Goal: Information Seeking & Learning: Compare options

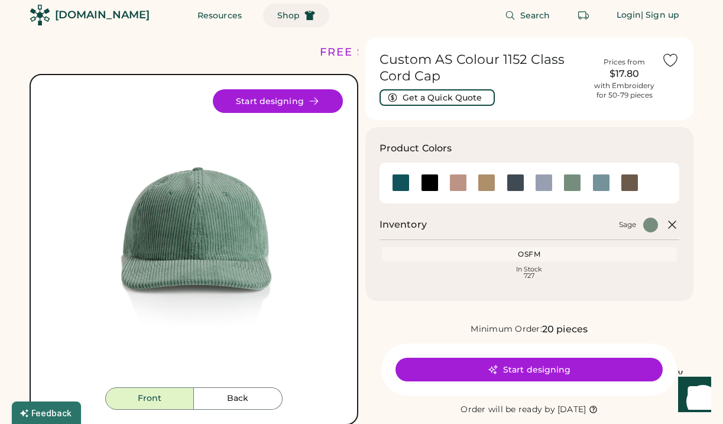
click at [277, 17] on span "Shop" at bounding box center [288, 15] width 22 height 8
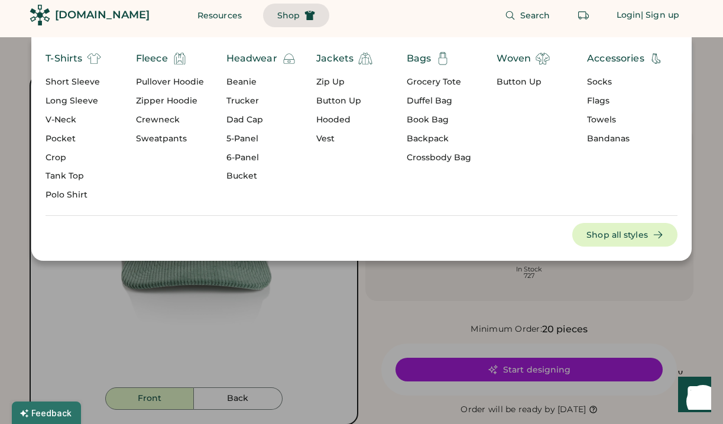
click at [242, 101] on div "Trucker" at bounding box center [262, 101] width 70 height 12
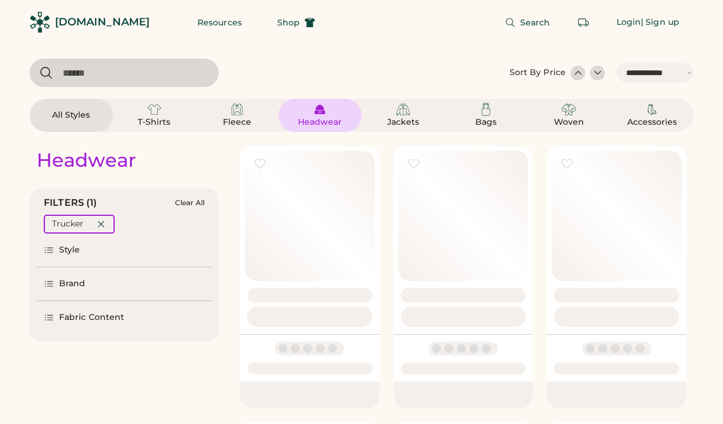
select select "*****"
select select "*"
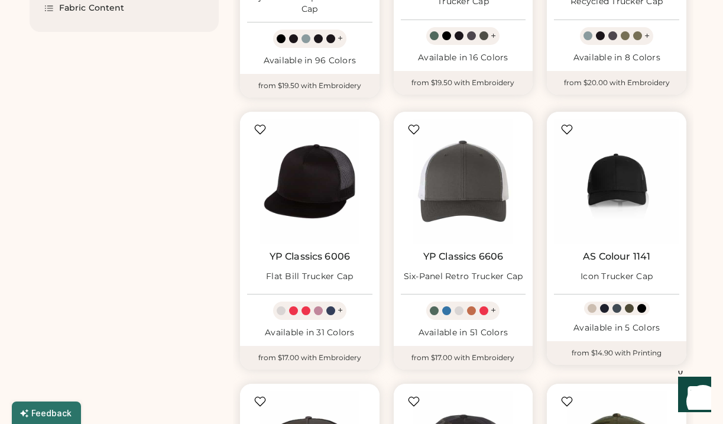
scroll to position [312, 0]
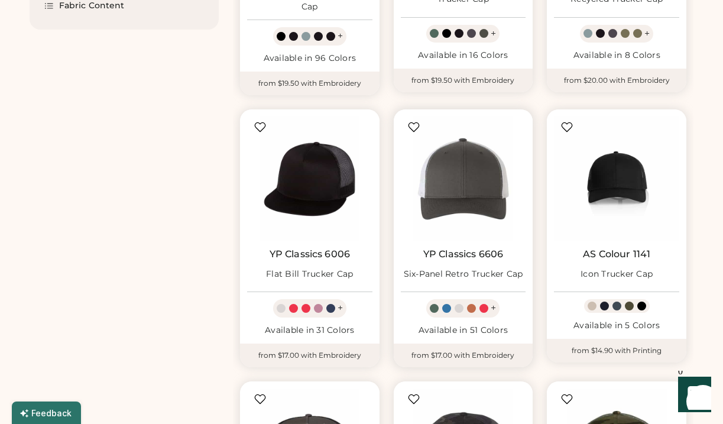
click at [485, 270] on div "Six-Panel Retro Trucker Cap" at bounding box center [463, 275] width 119 height 12
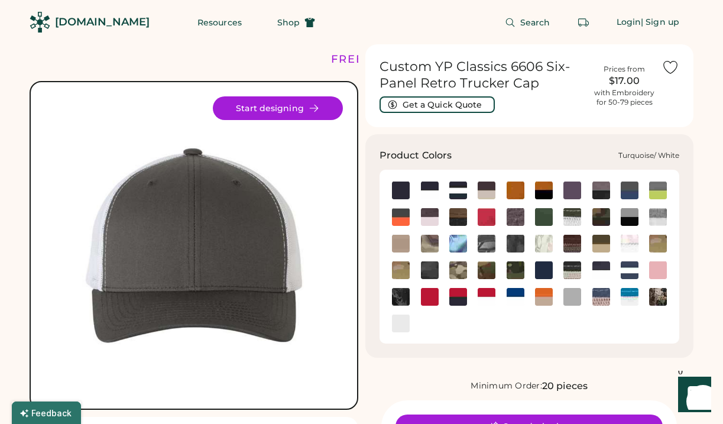
click at [632, 300] on img at bounding box center [630, 297] width 18 height 18
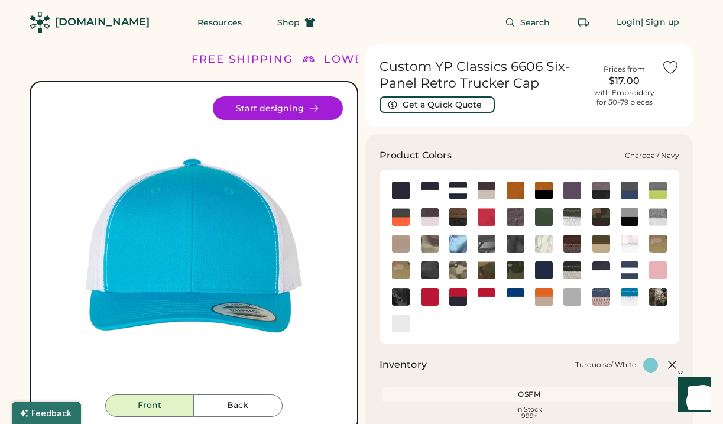
click at [631, 193] on img at bounding box center [630, 191] width 18 height 18
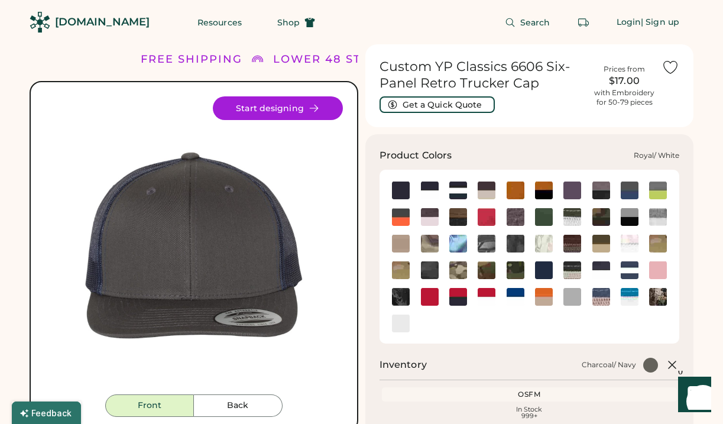
click at [525, 292] on div at bounding box center [515, 296] width 28 height 18
click at [519, 292] on img at bounding box center [516, 297] width 18 height 18
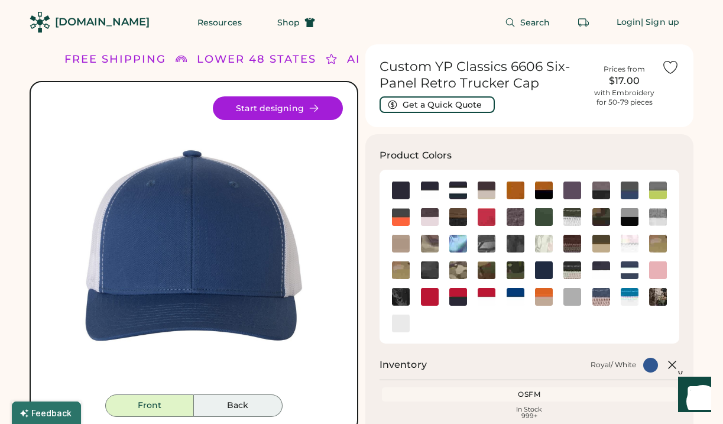
click at [229, 406] on button "Back" at bounding box center [238, 406] width 89 height 22
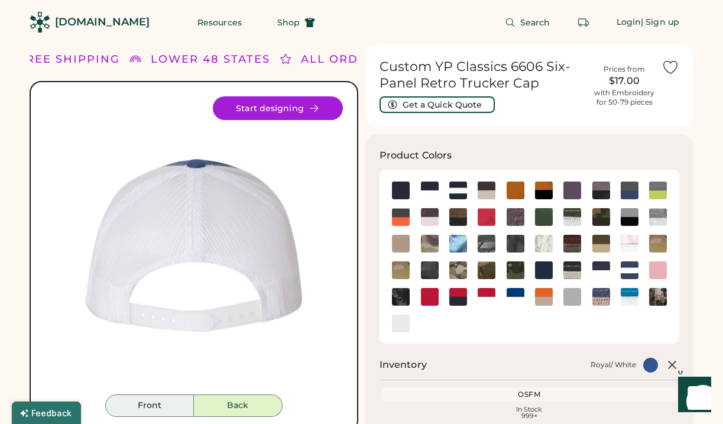
click at [159, 398] on button "Front" at bounding box center [149, 406] width 89 height 22
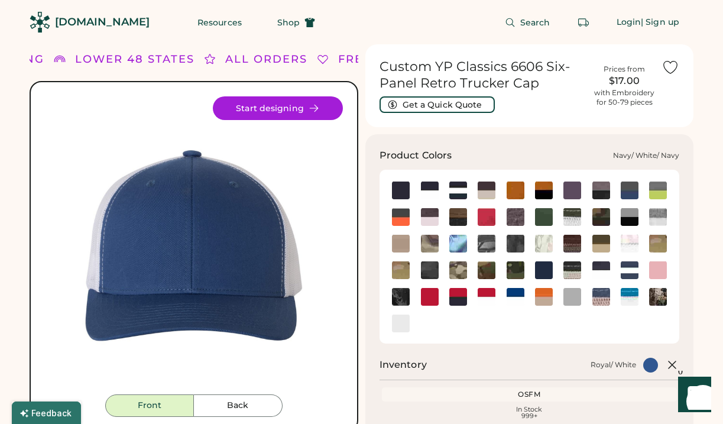
click at [626, 270] on img at bounding box center [630, 270] width 18 height 18
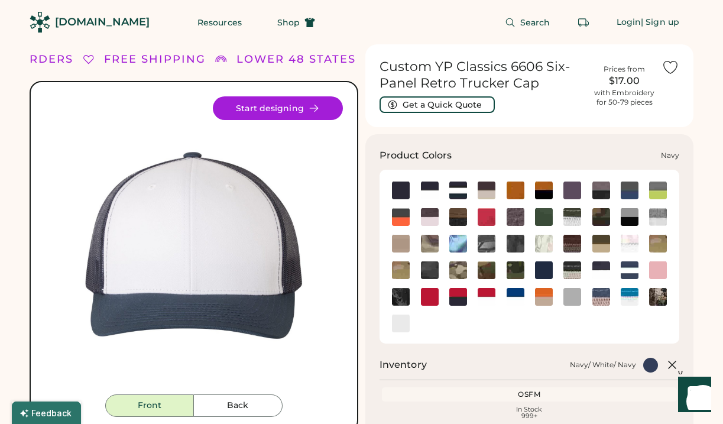
click at [548, 270] on img at bounding box center [544, 270] width 18 height 18
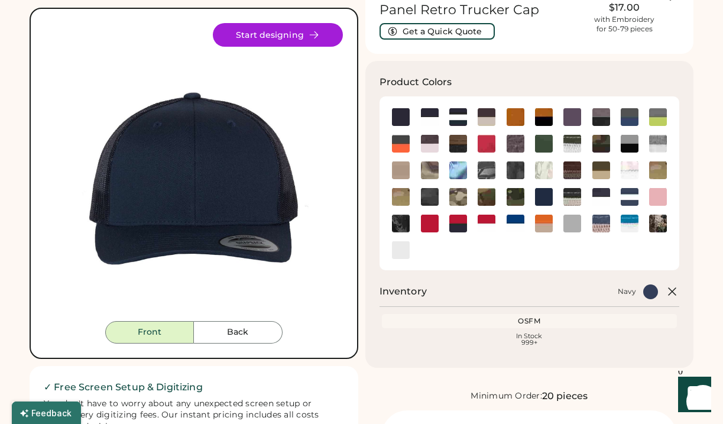
scroll to position [73, 0]
click at [463, 163] on img at bounding box center [459, 170] width 18 height 18
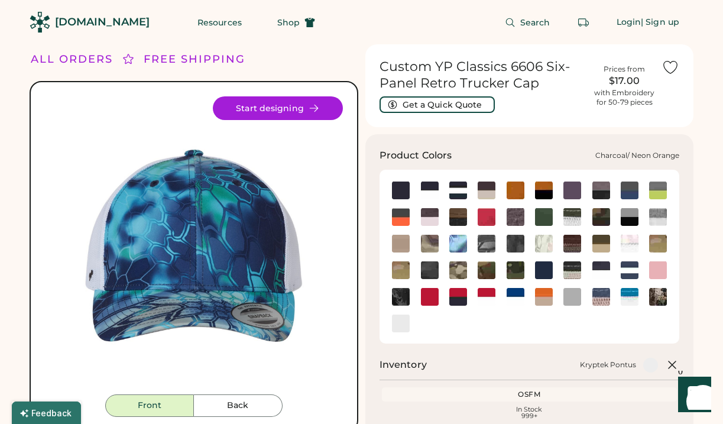
click at [397, 212] on img at bounding box center [401, 217] width 18 height 18
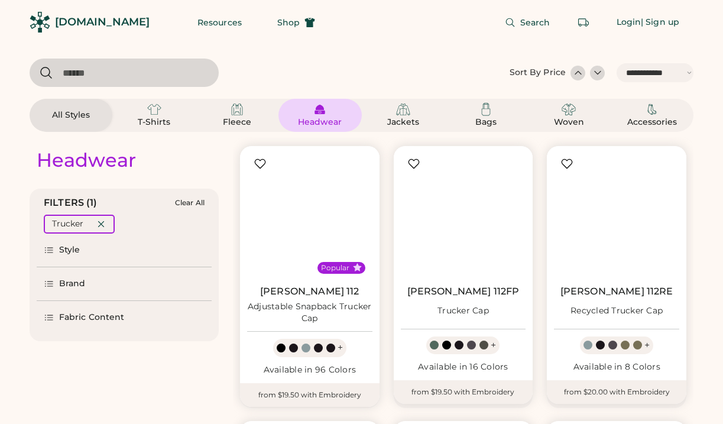
select select "*****"
select select "*"
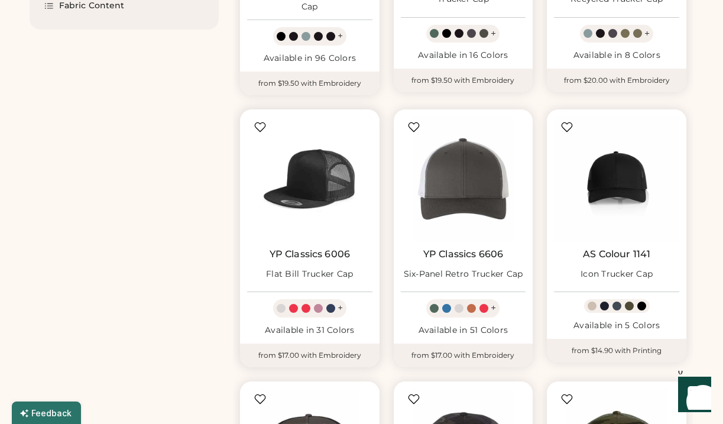
click at [324, 218] on img at bounding box center [309, 179] width 125 height 125
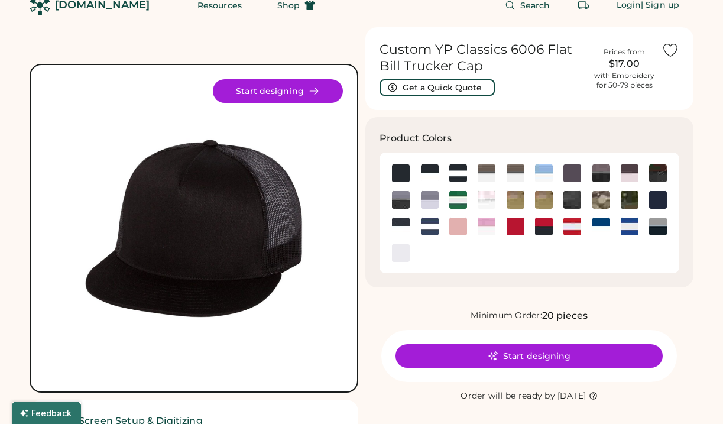
scroll to position [17, 0]
click at [547, 172] on img at bounding box center [544, 173] width 18 height 18
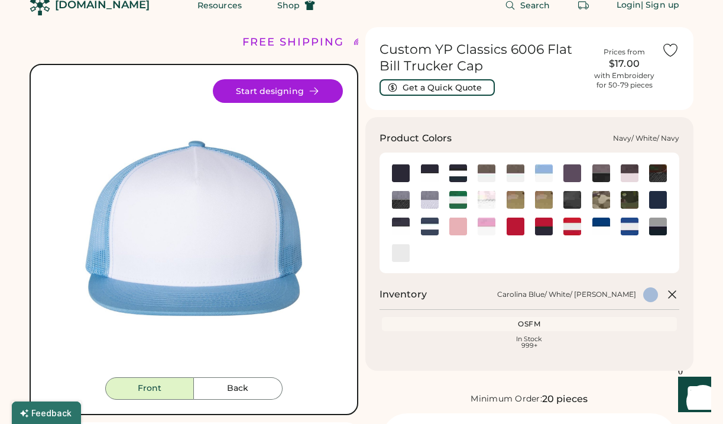
click at [434, 230] on img at bounding box center [430, 227] width 18 height 18
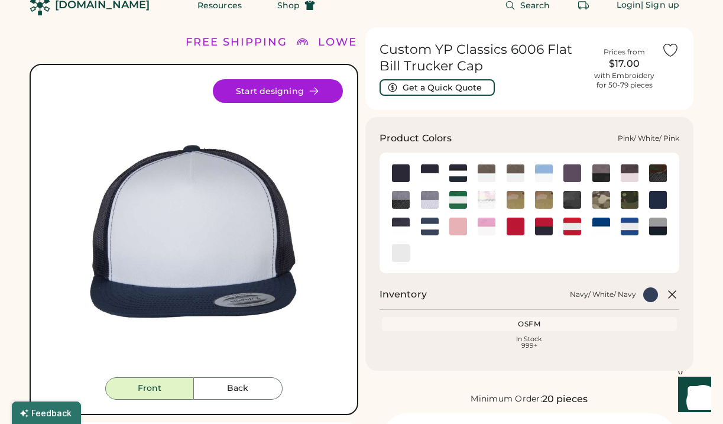
click at [490, 227] on img at bounding box center [487, 227] width 18 height 18
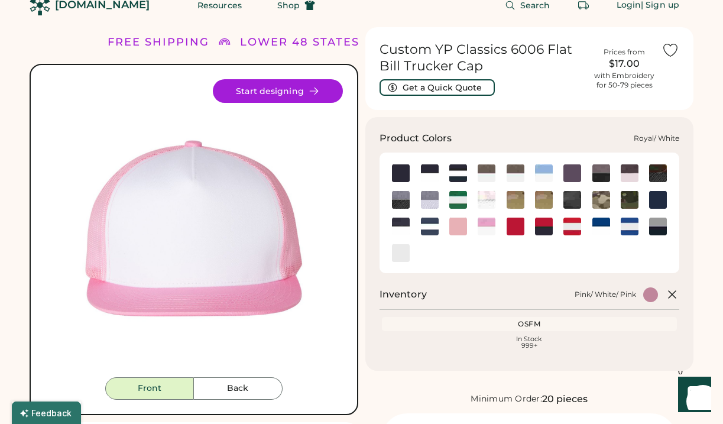
click at [604, 225] on img at bounding box center [602, 227] width 18 height 18
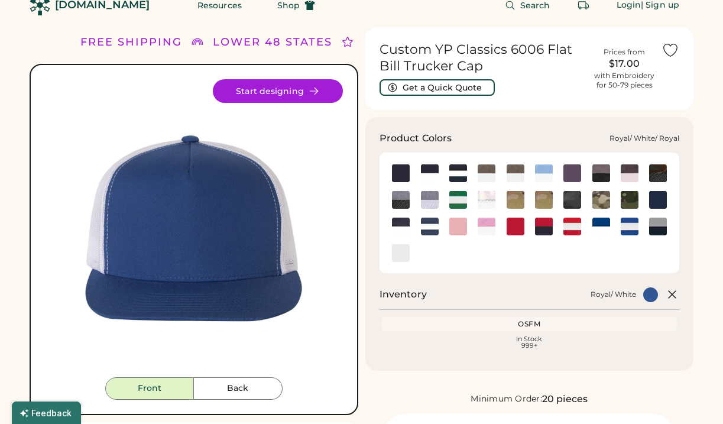
click at [634, 227] on img at bounding box center [630, 227] width 18 height 18
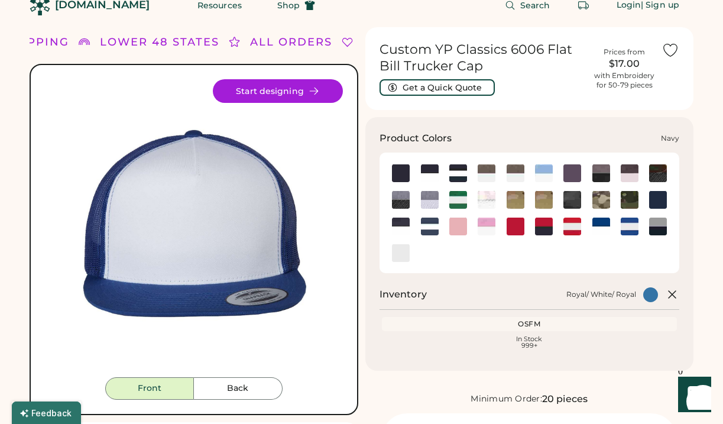
click at [662, 199] on img at bounding box center [658, 200] width 18 height 18
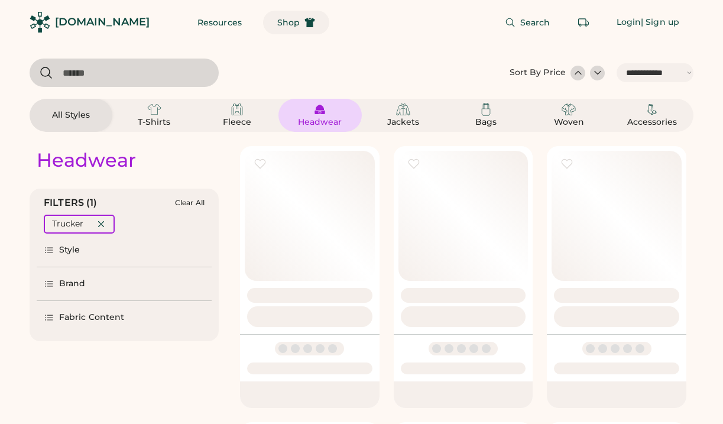
select select "*****"
select select "*"
click at [277, 25] on span "Shop" at bounding box center [288, 22] width 22 height 8
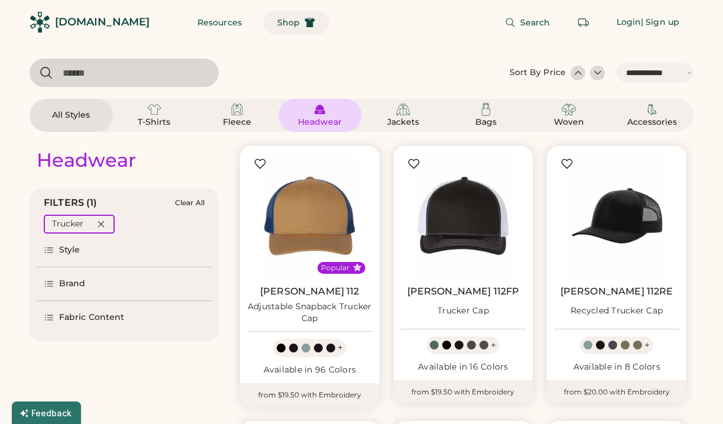
click at [270, 28] on button "Shop" at bounding box center [296, 23] width 66 height 24
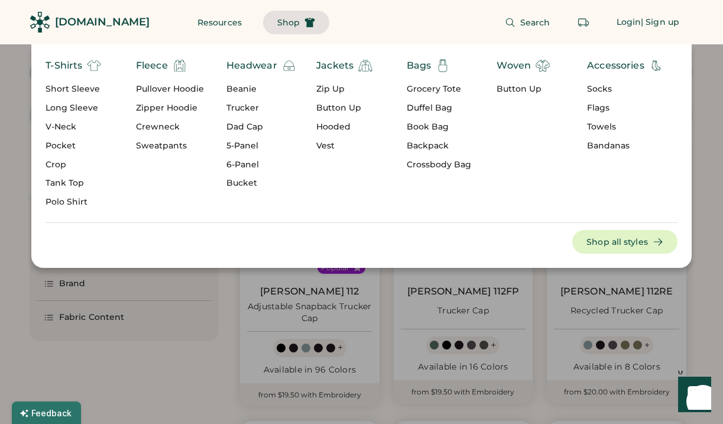
click at [254, 123] on div "Dad Cap" at bounding box center [262, 127] width 70 height 12
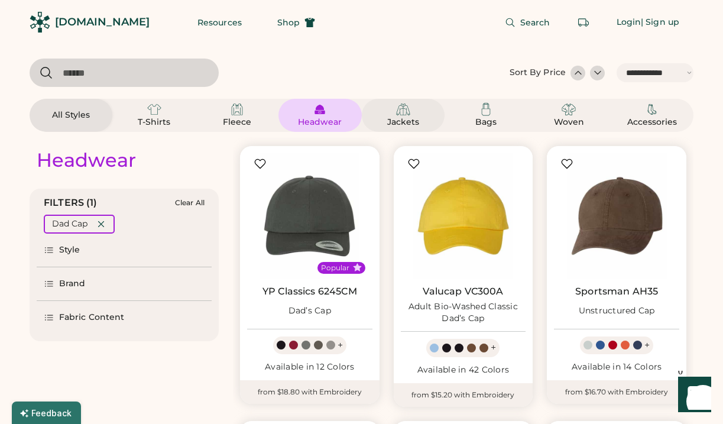
scroll to position [39, 0]
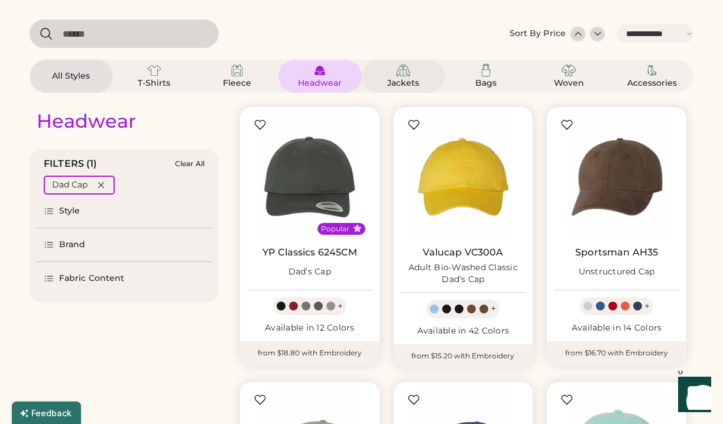
select select "*****"
select select "*"
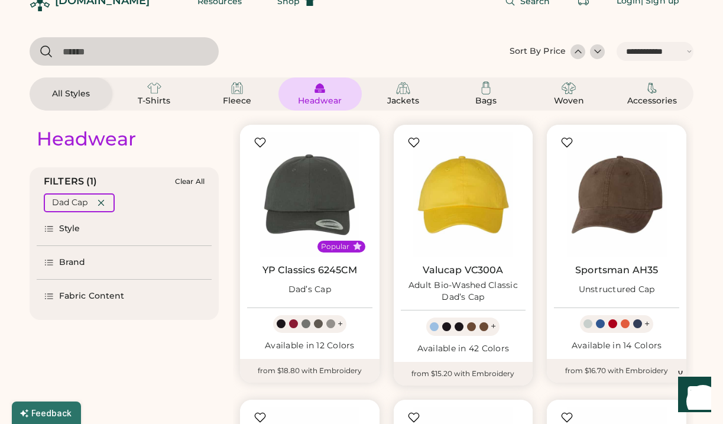
scroll to position [23, 0]
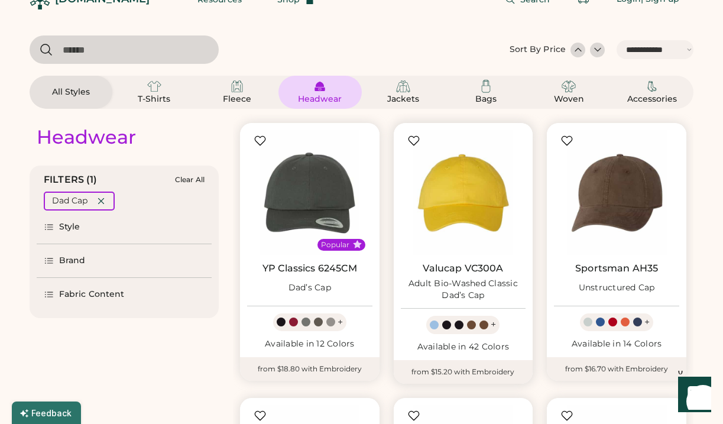
click at [473, 293] on div "Adult Bio-Washed Classic Dad’s Cap" at bounding box center [463, 290] width 125 height 24
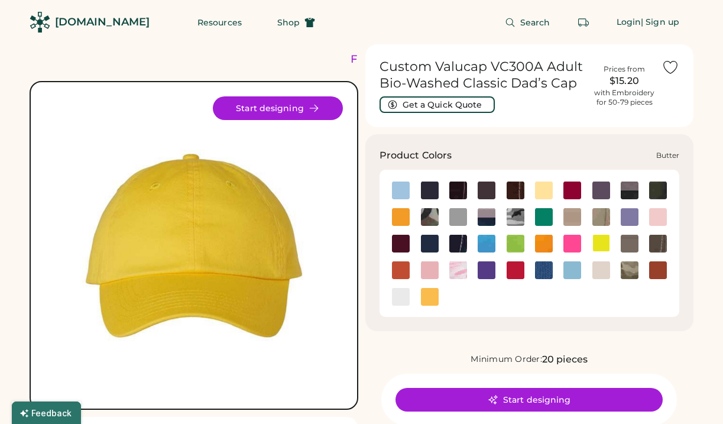
click at [543, 189] on img at bounding box center [544, 191] width 18 height 18
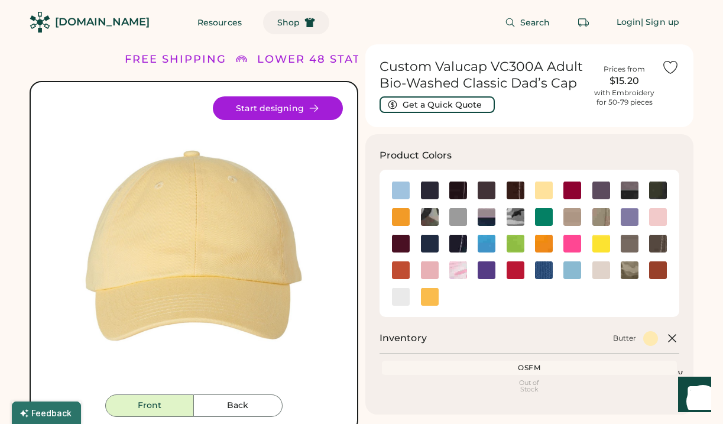
click at [277, 25] on span "Shop" at bounding box center [288, 22] width 22 height 8
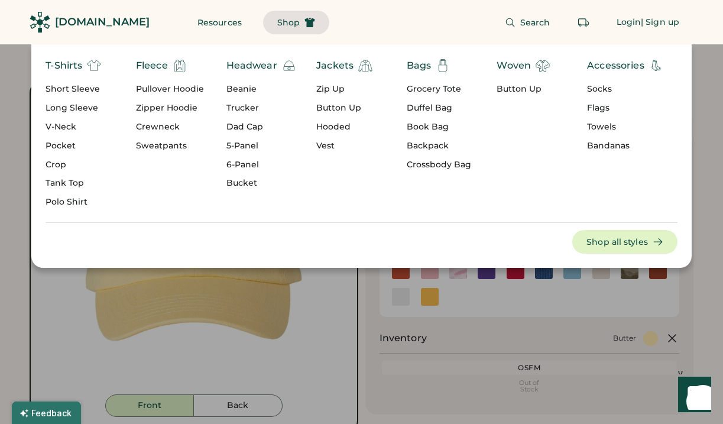
click at [243, 140] on div "5-Panel" at bounding box center [262, 146] width 70 height 12
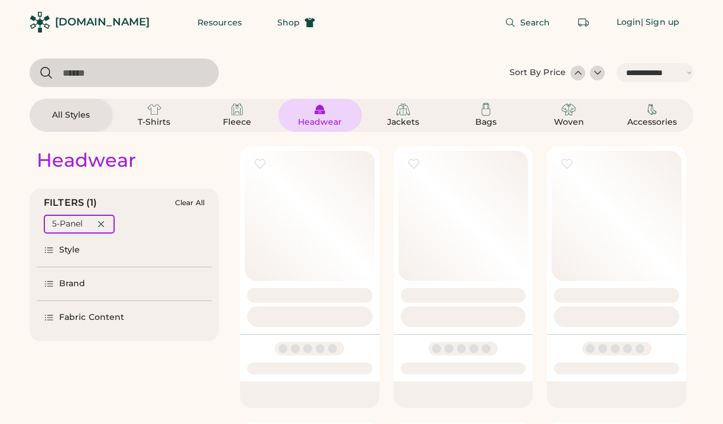
select select "*****"
select select "*"
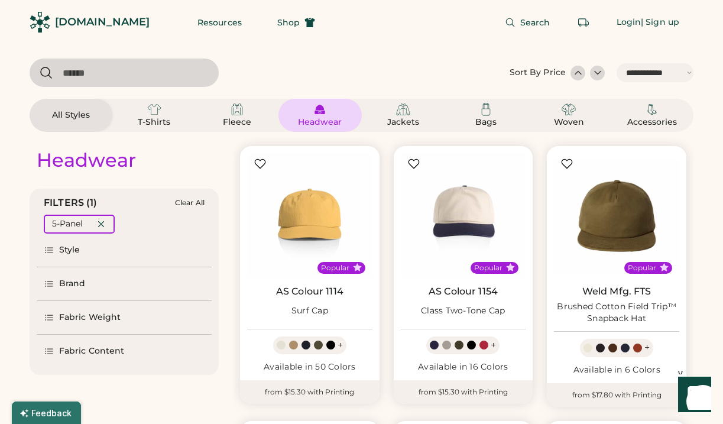
click at [320, 113] on img at bounding box center [320, 109] width 14 height 14
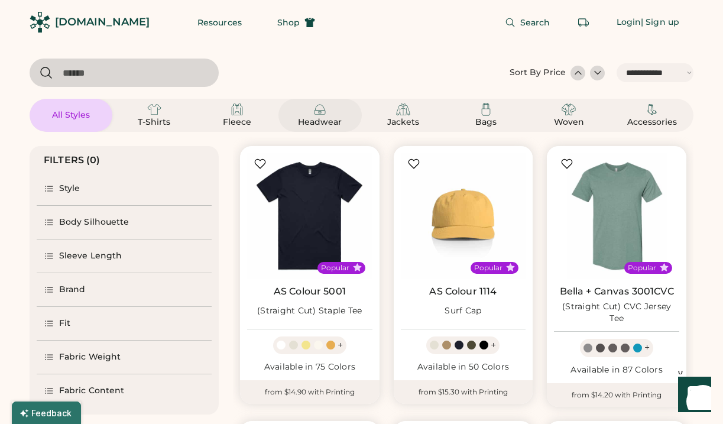
click at [320, 107] on img at bounding box center [320, 109] width 14 height 14
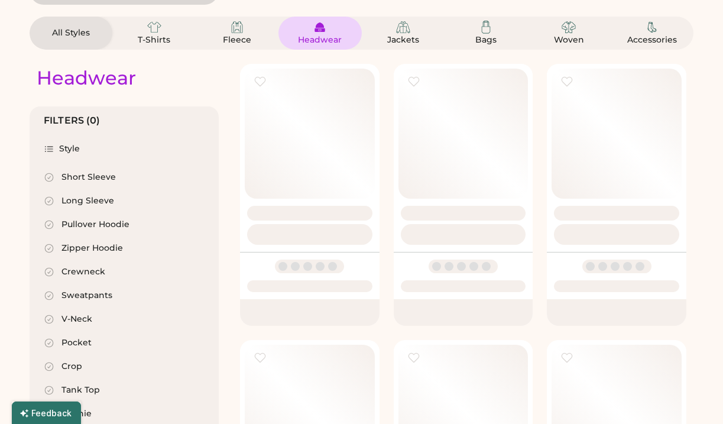
scroll to position [85, 0]
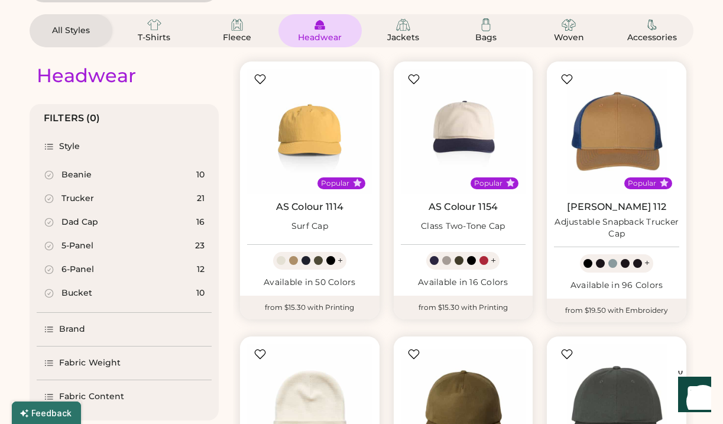
click at [75, 270] on div "6-Panel" at bounding box center [78, 270] width 33 height 12
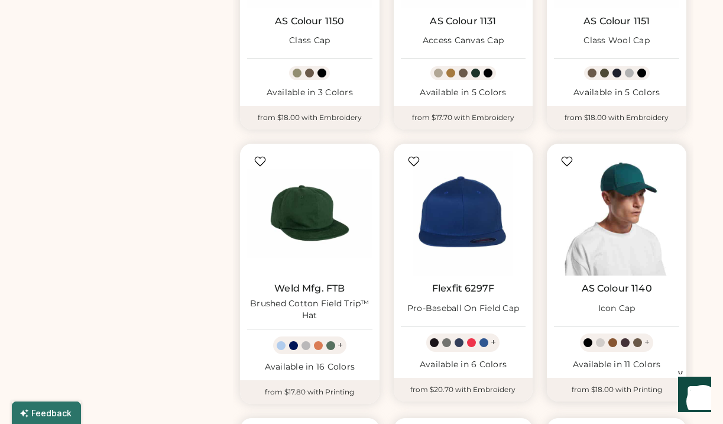
scroll to position [545, 0]
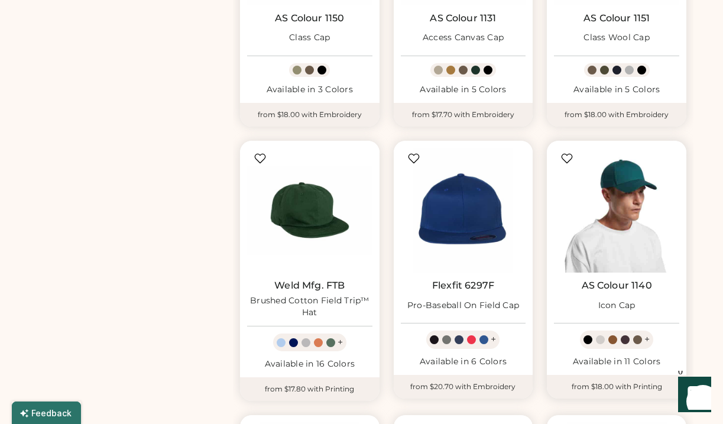
click at [622, 231] on img at bounding box center [616, 210] width 125 height 125
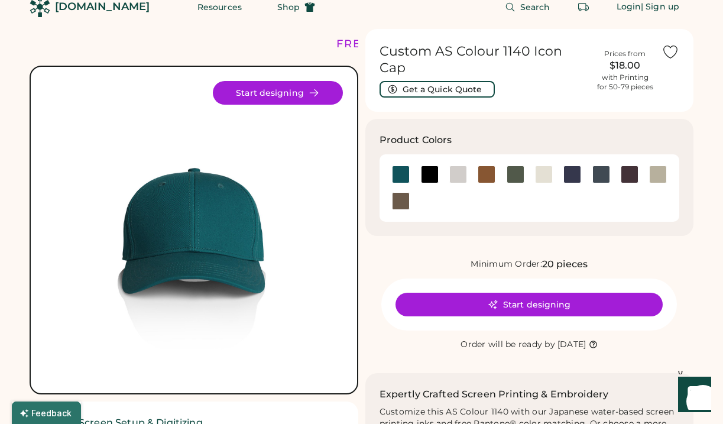
scroll to position [20, 0]
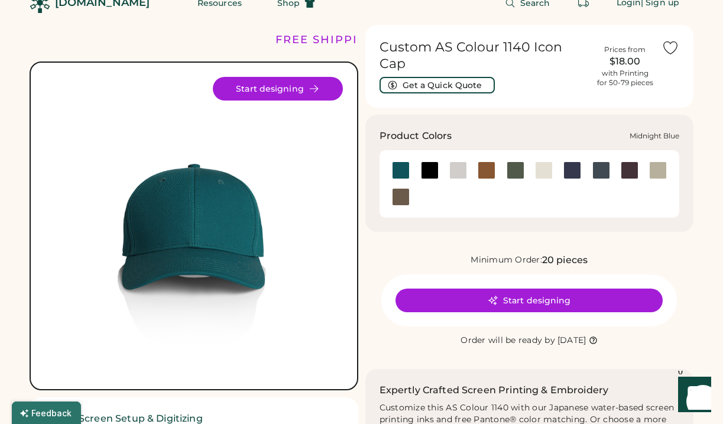
click at [579, 161] on div at bounding box center [573, 170] width 18 height 18
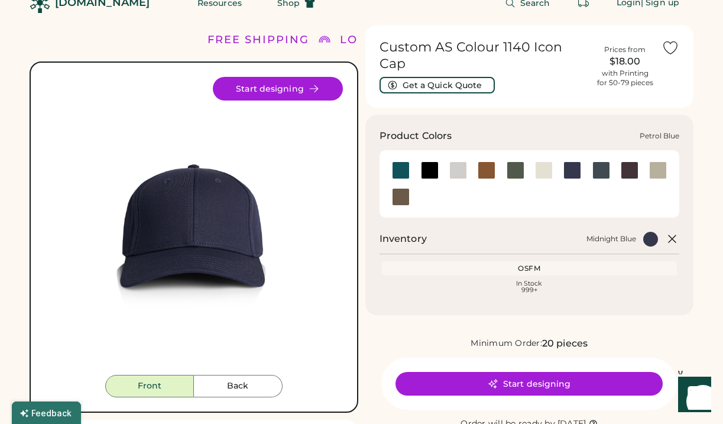
click at [600, 161] on div at bounding box center [602, 170] width 18 height 18
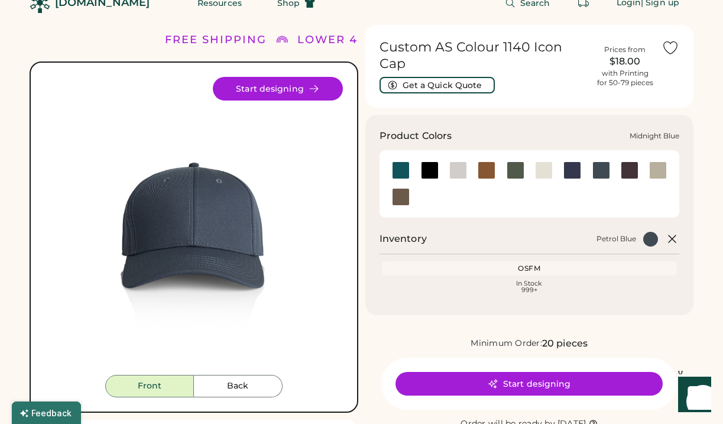
click at [575, 161] on div at bounding box center [573, 170] width 18 height 18
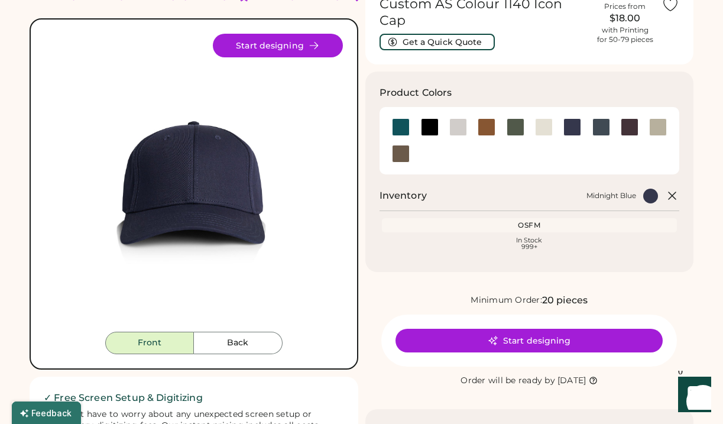
scroll to position [67, 0]
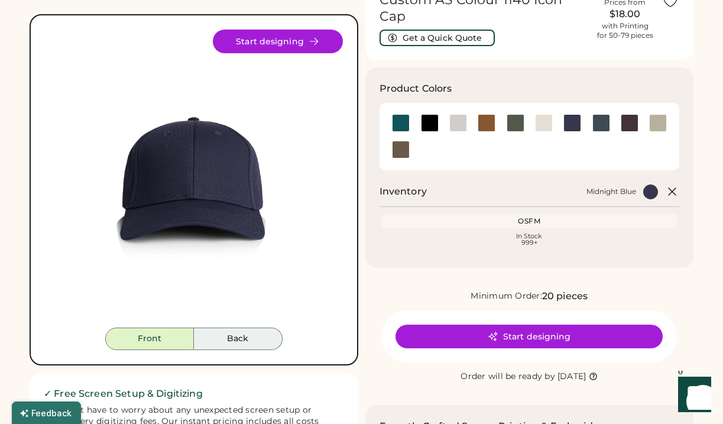
click at [242, 341] on button "Back" at bounding box center [238, 339] width 89 height 22
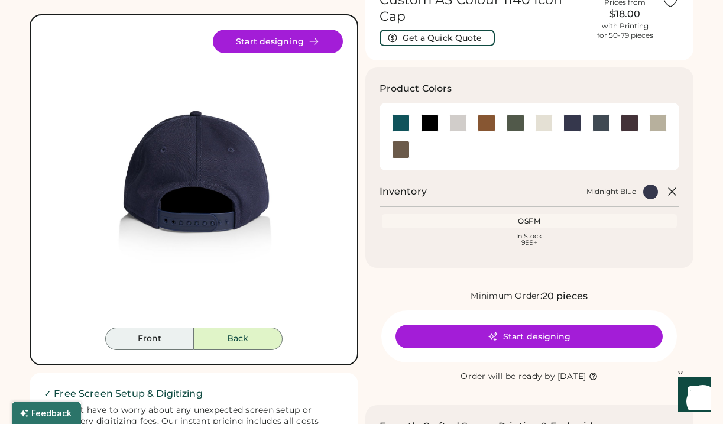
click at [167, 335] on button "Front" at bounding box center [149, 339] width 89 height 22
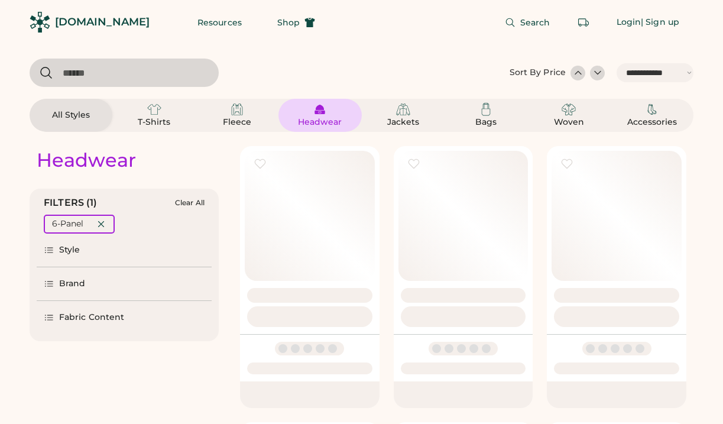
select select "*****"
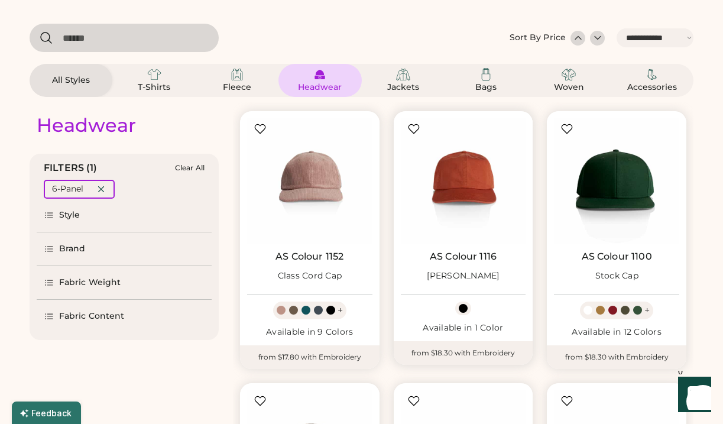
scroll to position [35, 0]
click at [323, 73] on img at bounding box center [320, 74] width 14 height 14
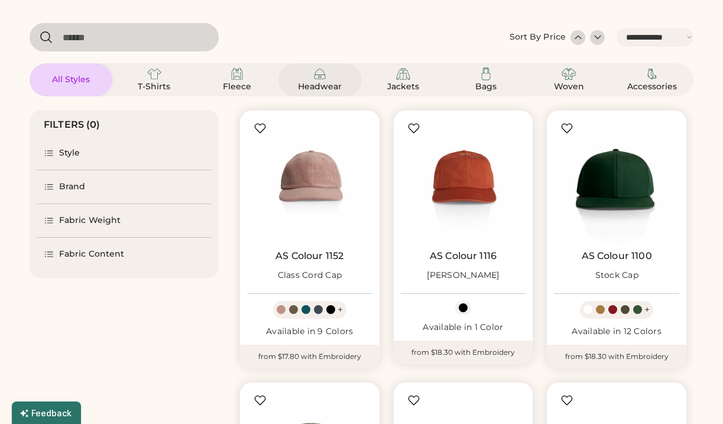
select select "*"
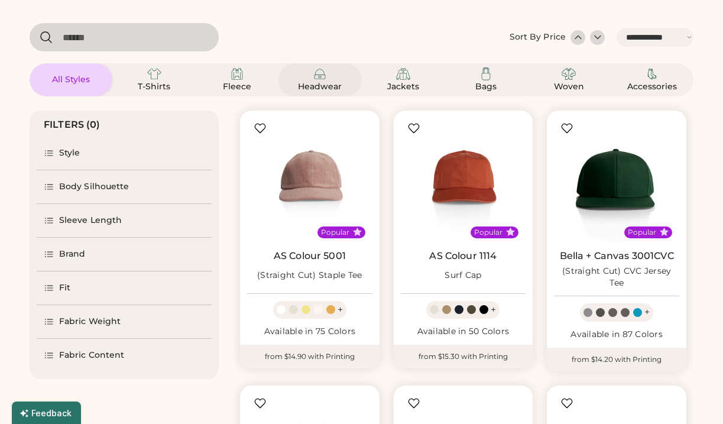
click at [319, 80] on img at bounding box center [320, 74] width 14 height 14
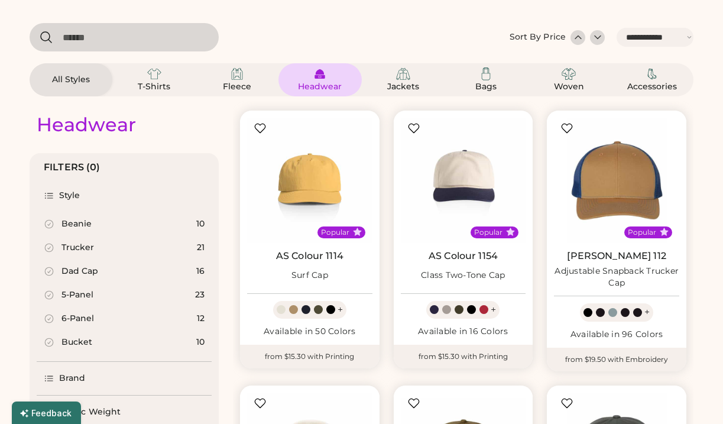
click at [82, 225] on div "Beanie" at bounding box center [77, 224] width 30 height 12
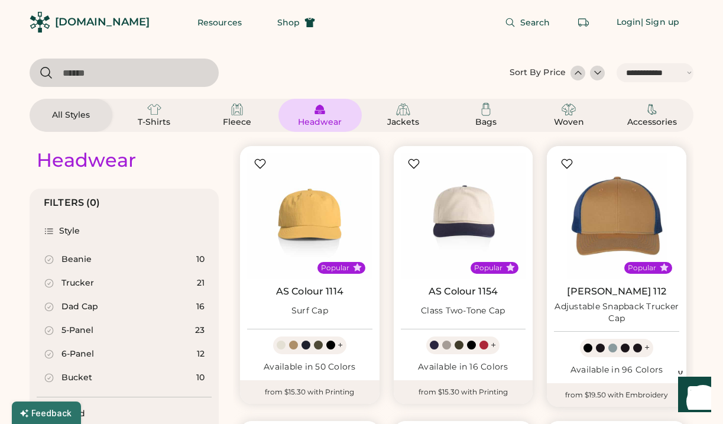
click at [613, 347] on div at bounding box center [613, 348] width 9 height 9
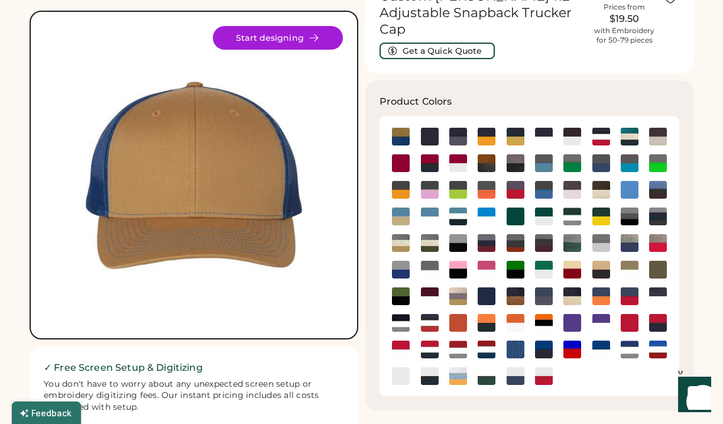
scroll to position [73, 0]
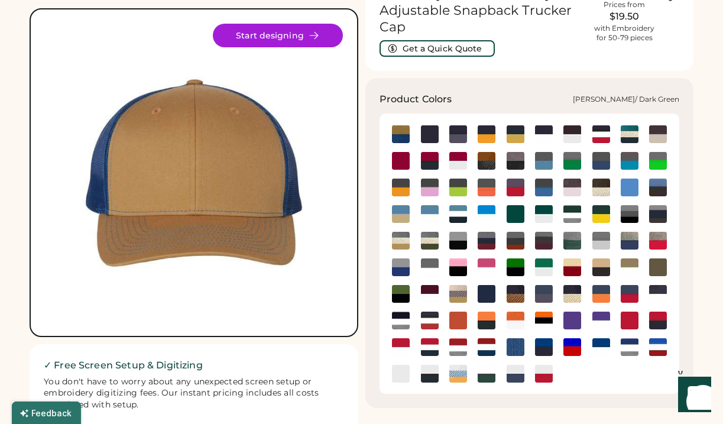
click at [574, 238] on img at bounding box center [573, 241] width 18 height 18
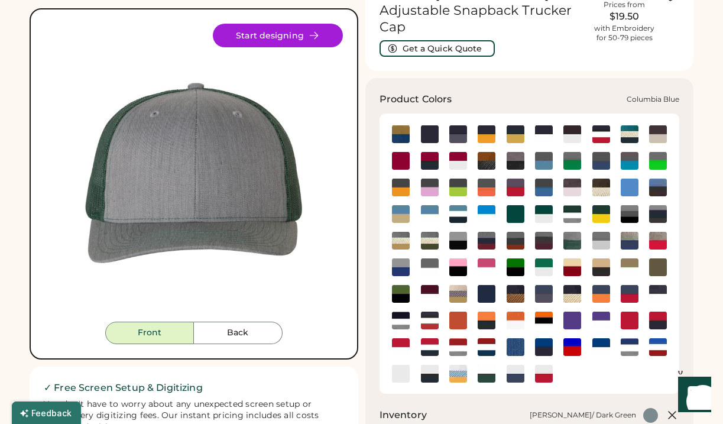
click at [625, 185] on img at bounding box center [630, 188] width 18 height 18
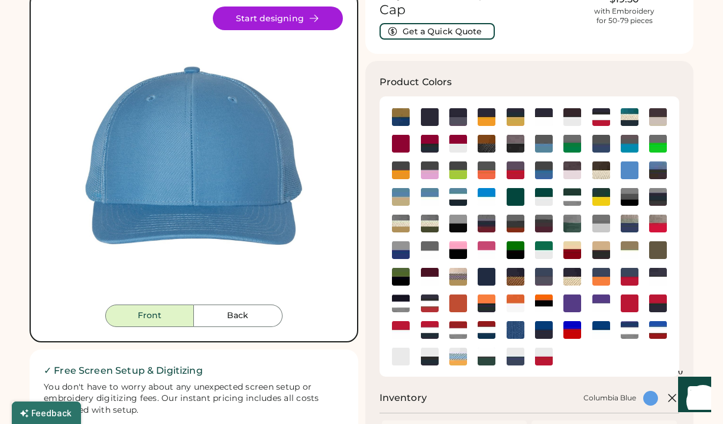
scroll to position [94, 0]
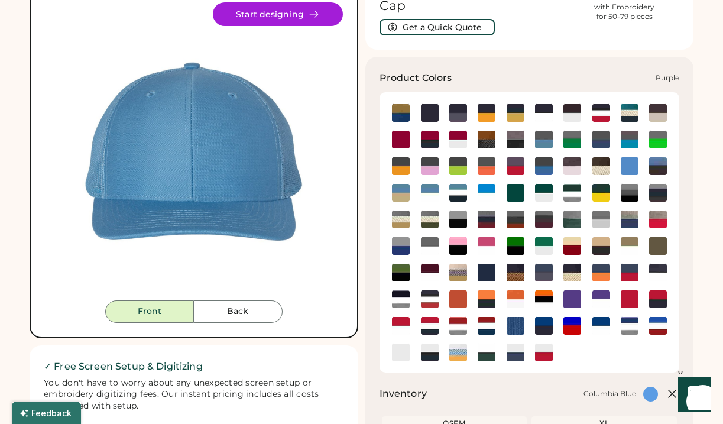
click at [573, 303] on img at bounding box center [573, 299] width 18 height 18
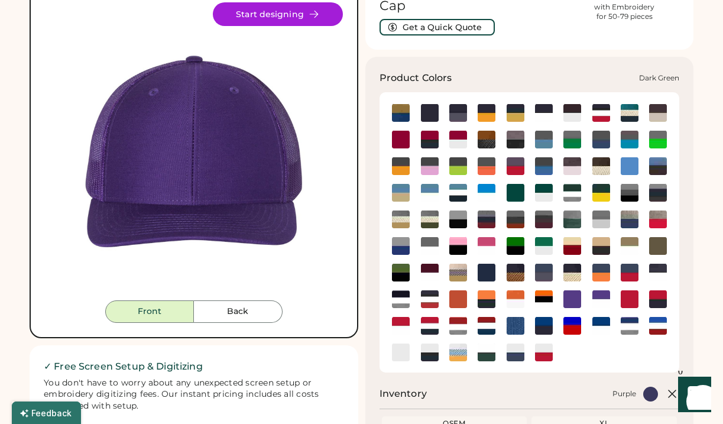
click at [513, 194] on img at bounding box center [516, 193] width 18 height 18
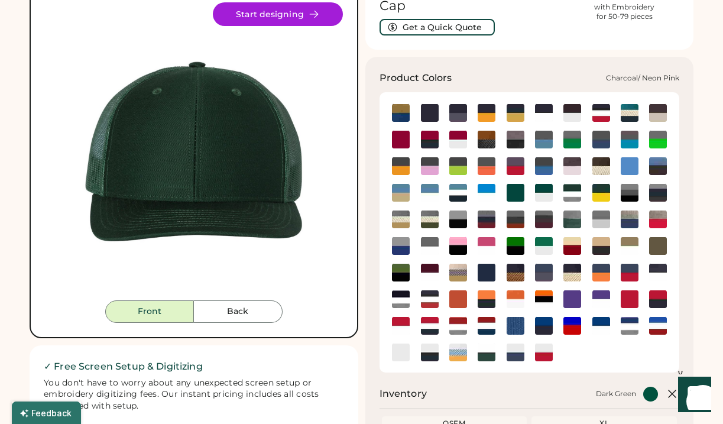
click at [430, 169] on img at bounding box center [430, 166] width 18 height 18
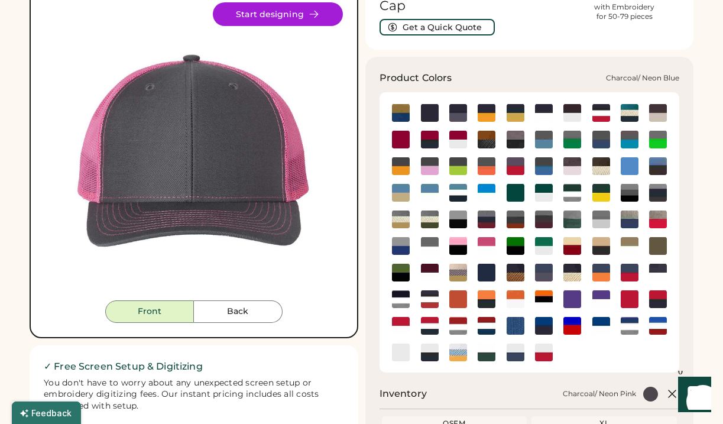
click at [632, 137] on img at bounding box center [630, 140] width 18 height 18
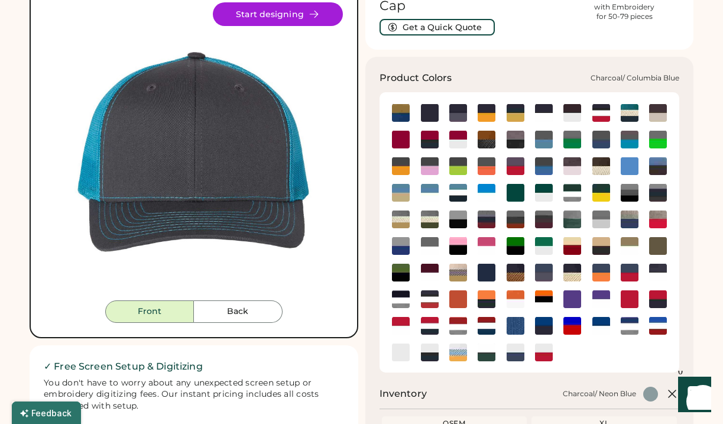
click at [549, 138] on img at bounding box center [544, 140] width 18 height 18
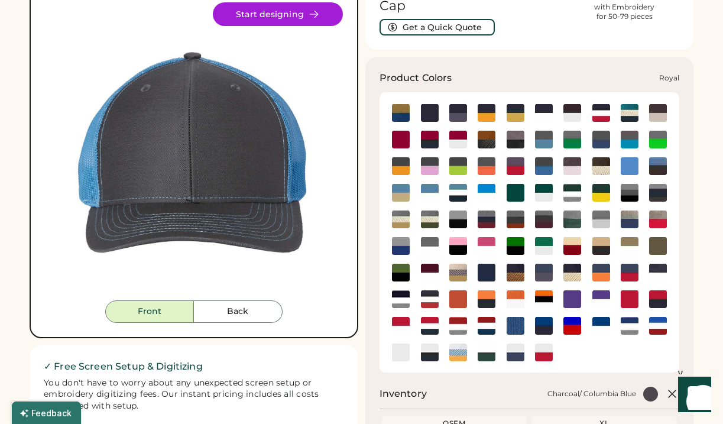
click at [516, 325] on img at bounding box center [516, 326] width 18 height 18
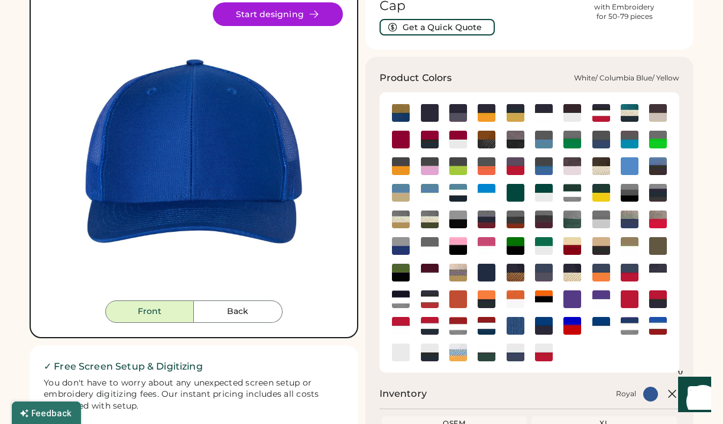
click at [463, 352] on img at bounding box center [459, 353] width 18 height 18
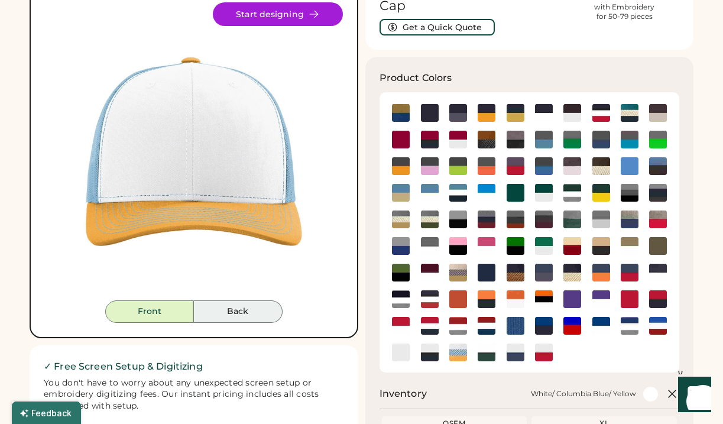
click at [232, 316] on button "Back" at bounding box center [238, 311] width 89 height 22
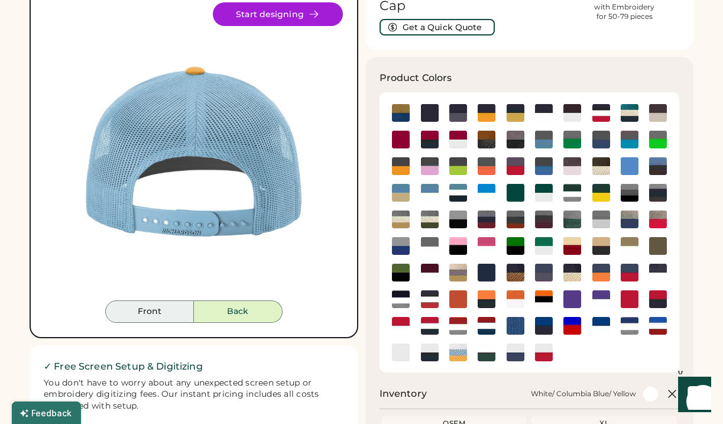
click at [166, 306] on button "Front" at bounding box center [149, 311] width 89 height 22
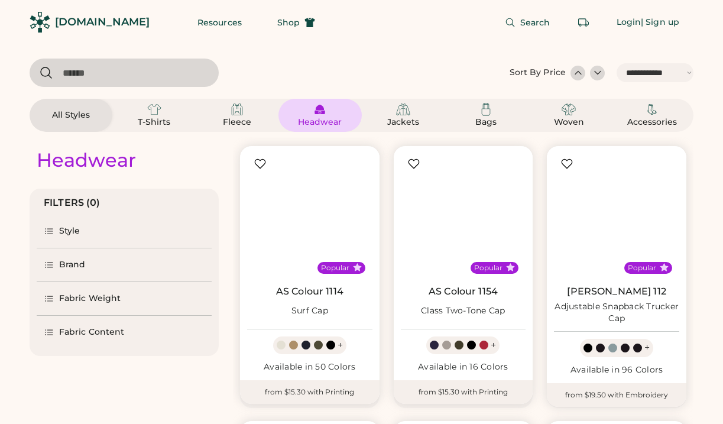
select select "*****"
select select "*"
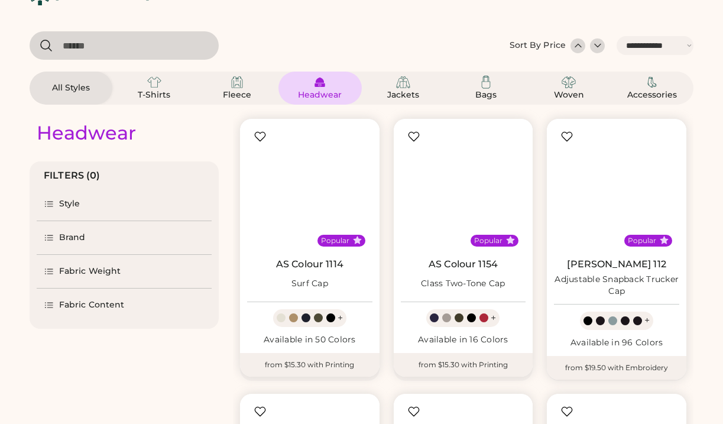
click at [322, 87] on img at bounding box center [320, 82] width 14 height 14
click at [321, 85] on img at bounding box center [320, 82] width 14 height 14
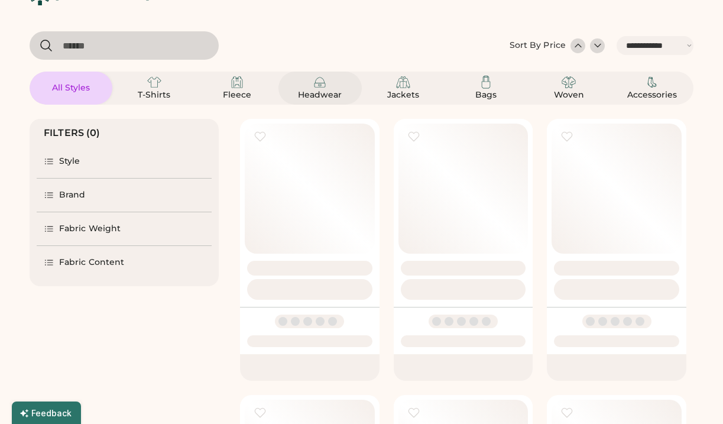
click at [317, 85] on img at bounding box center [320, 82] width 14 height 14
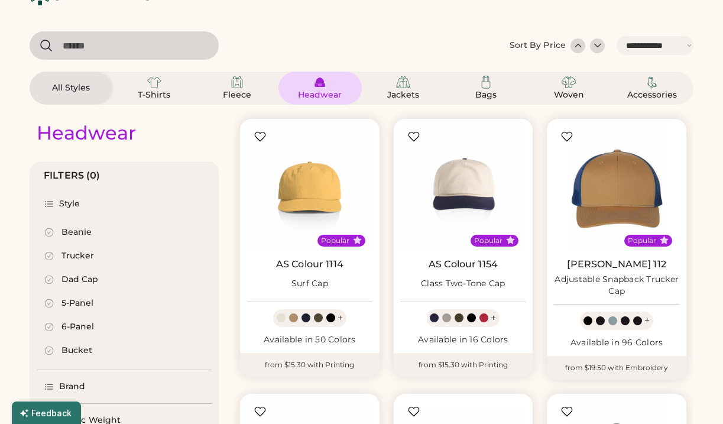
click at [69, 232] on div "Beanie" at bounding box center [77, 233] width 30 height 12
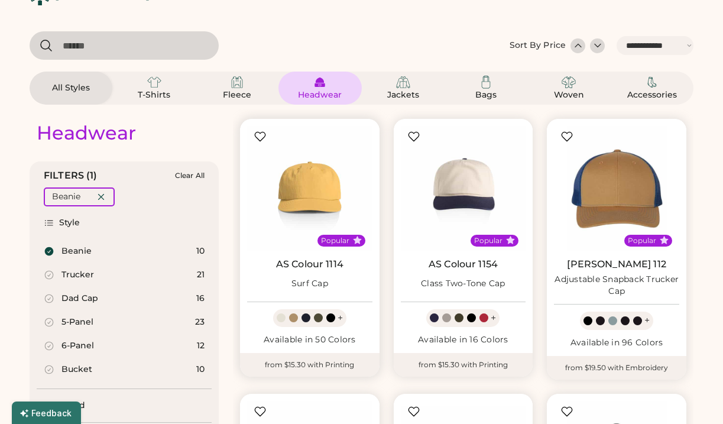
select select "*****"
select select "*"
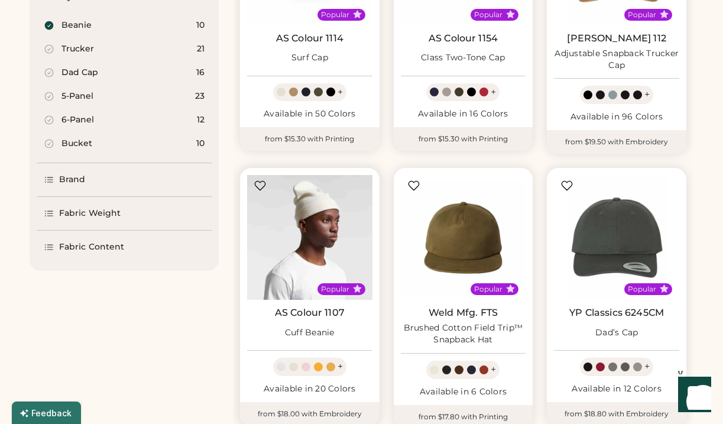
scroll to position [287, 0]
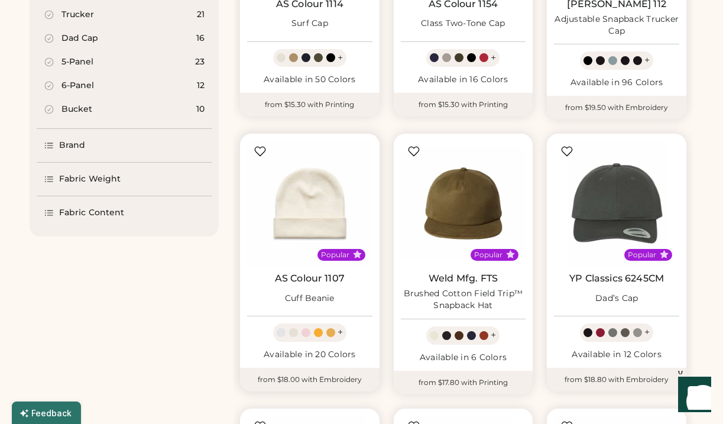
click at [309, 309] on div "Popular AS Colour 1107 Cuff Beanie + Available in 20 Colors" at bounding box center [310, 251] width 140 height 234
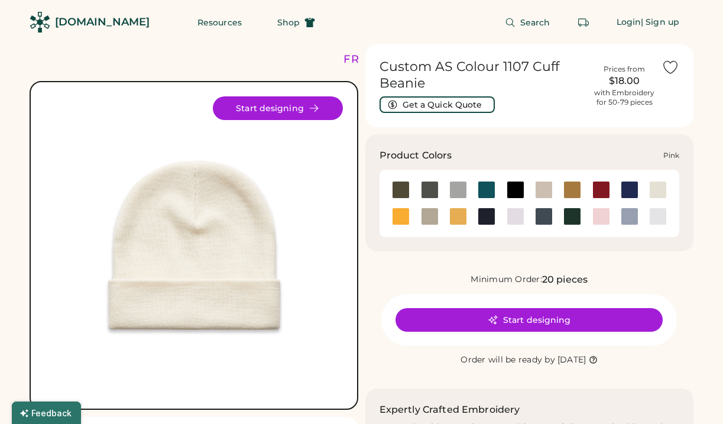
click at [599, 218] on div at bounding box center [602, 217] width 18 height 18
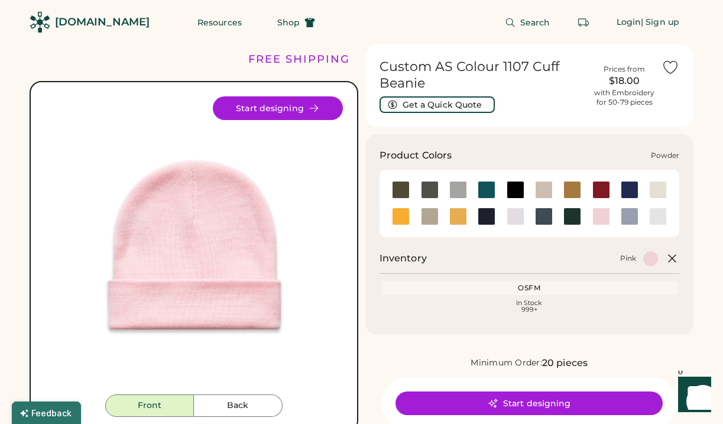
click at [633, 218] on div at bounding box center [630, 217] width 18 height 18
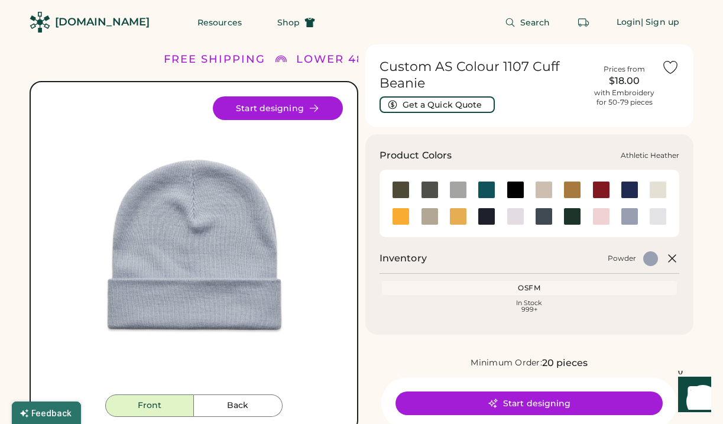
click at [463, 185] on div at bounding box center [459, 190] width 18 height 18
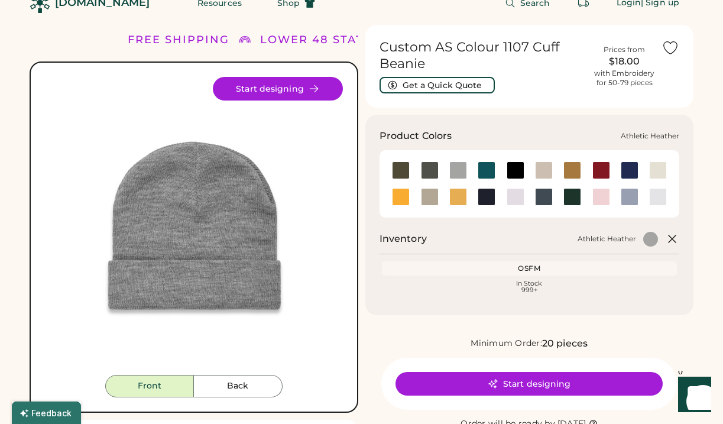
scroll to position [25, 0]
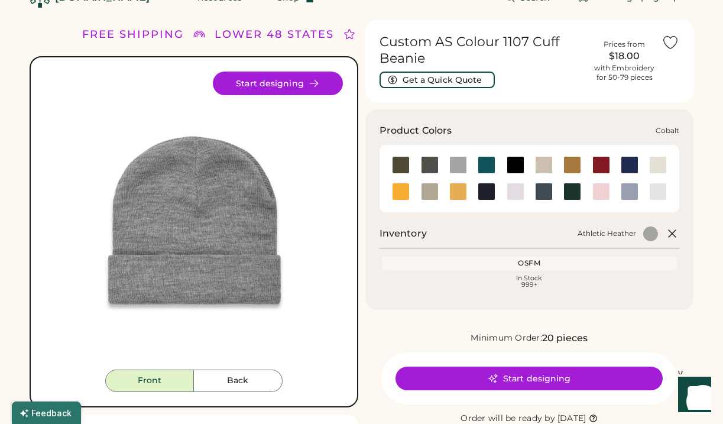
click at [630, 162] on div at bounding box center [630, 165] width 18 height 18
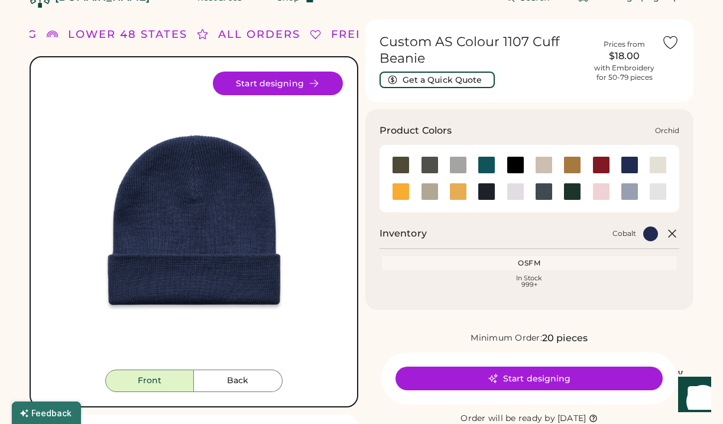
click at [516, 192] on div at bounding box center [516, 192] width 18 height 18
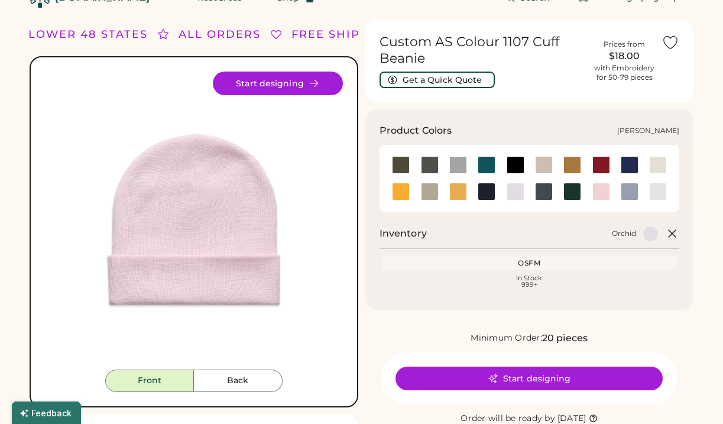
click at [659, 189] on div at bounding box center [658, 192] width 18 height 18
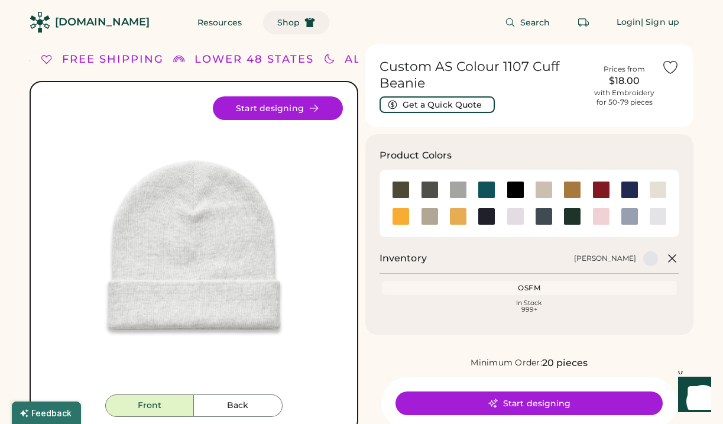
click at [277, 21] on span "Shop" at bounding box center [288, 22] width 22 height 8
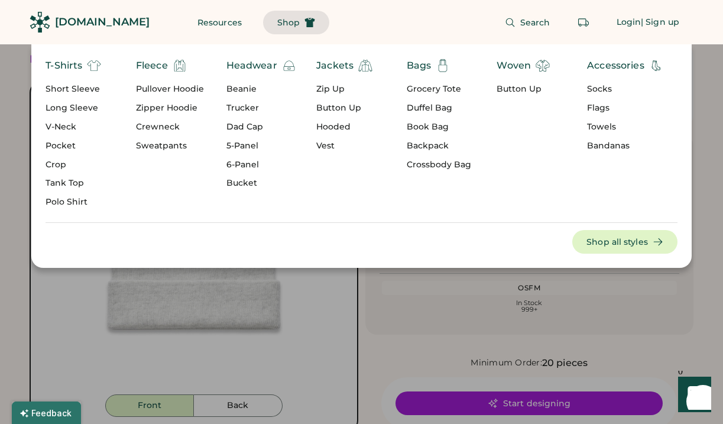
click at [435, 88] on div "Grocery Tote" at bounding box center [439, 89] width 64 height 12
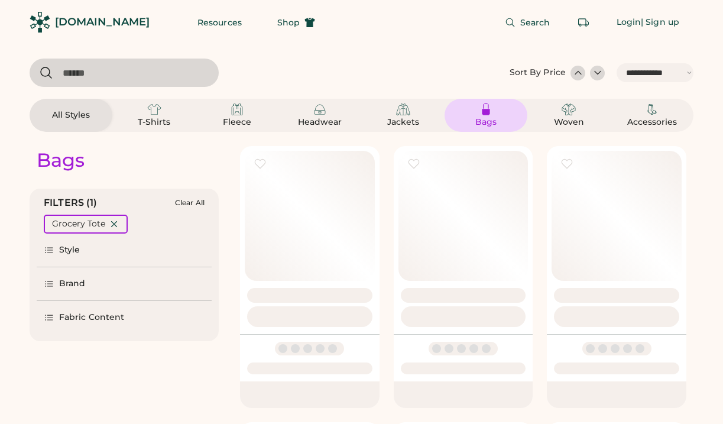
select select "*****"
select select "*"
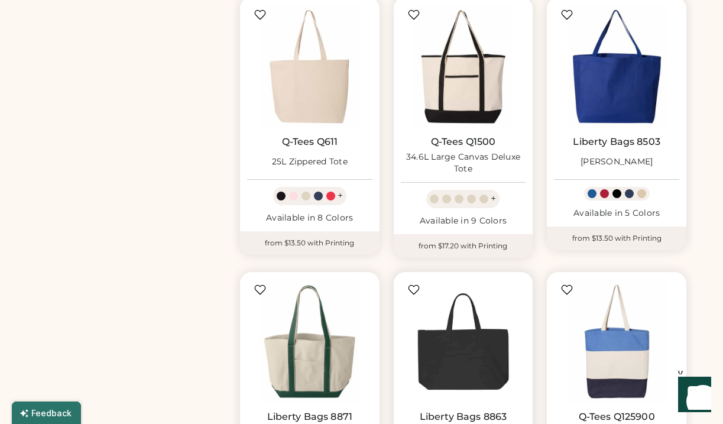
scroll to position [732, 0]
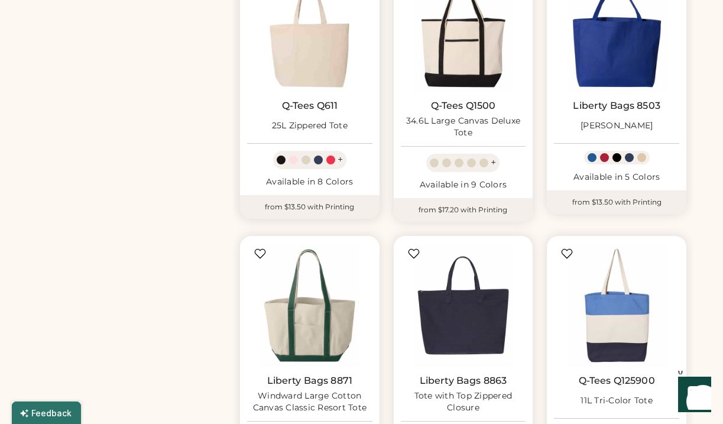
click at [335, 62] on img at bounding box center [309, 30] width 125 height 125
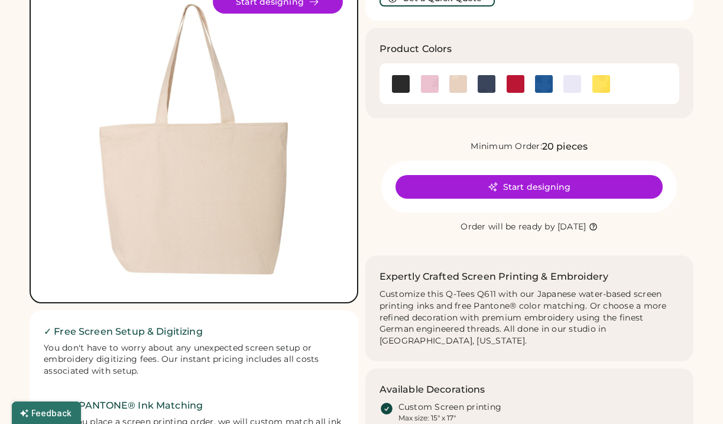
scroll to position [108, 0]
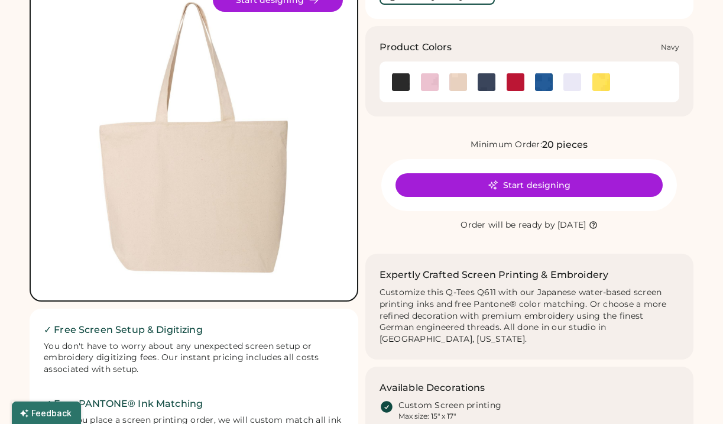
click at [486, 81] on img at bounding box center [487, 82] width 18 height 18
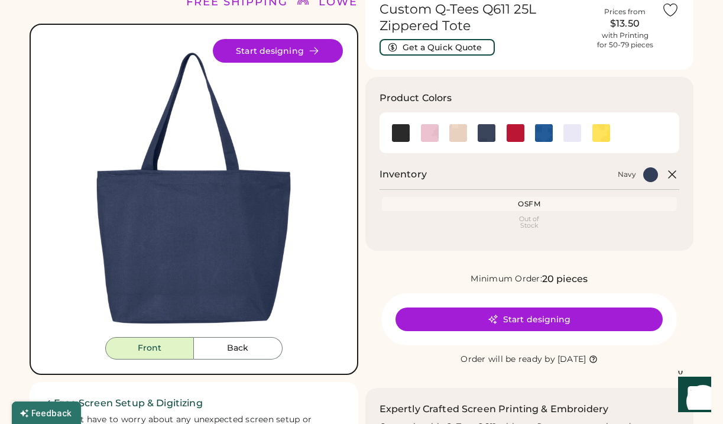
scroll to position [57, 0]
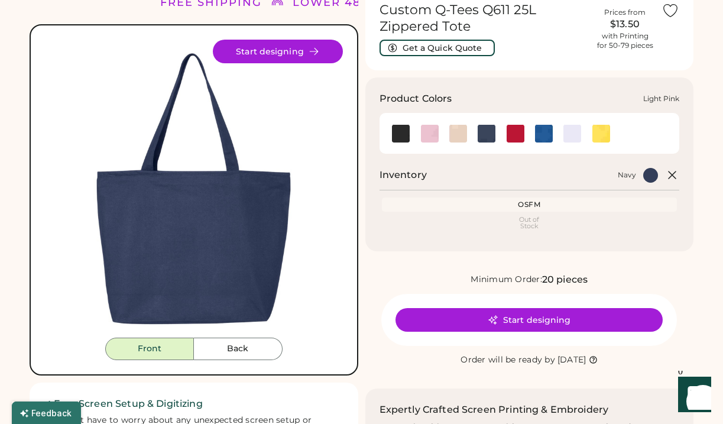
click at [432, 134] on img at bounding box center [430, 134] width 18 height 18
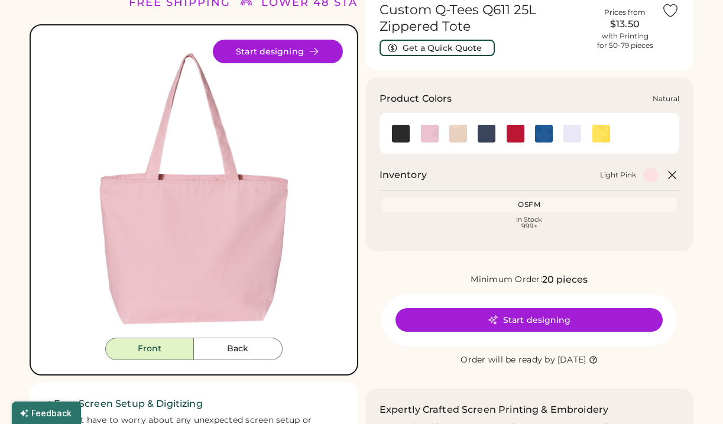
click at [458, 131] on img at bounding box center [459, 134] width 18 height 18
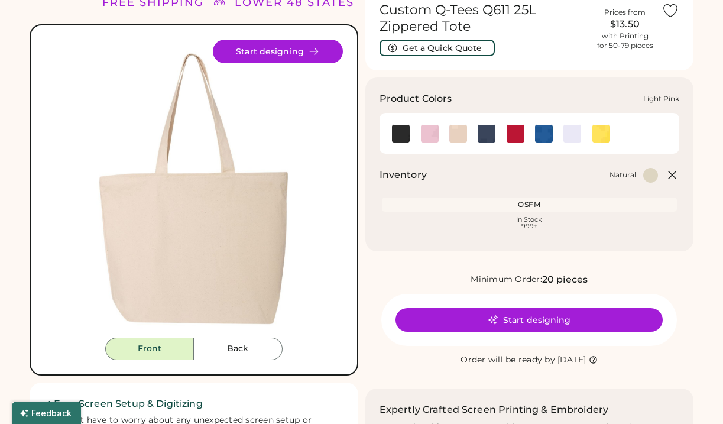
click at [428, 134] on img at bounding box center [430, 134] width 18 height 18
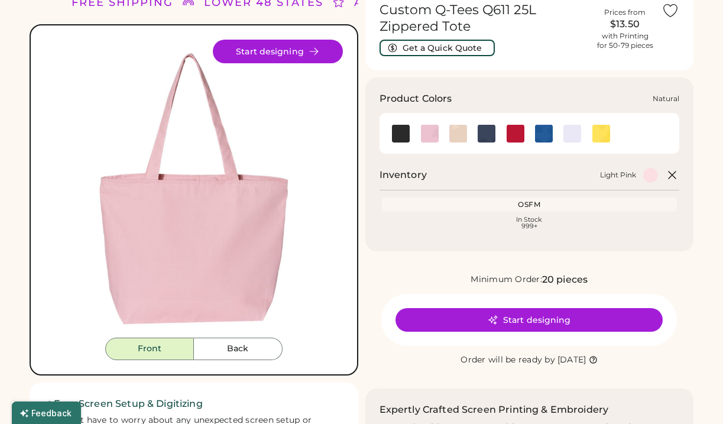
click at [460, 135] on img at bounding box center [459, 134] width 18 height 18
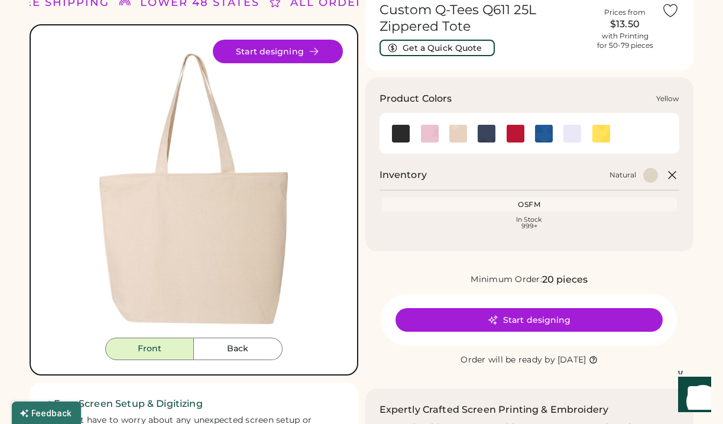
click at [601, 136] on img at bounding box center [602, 134] width 18 height 18
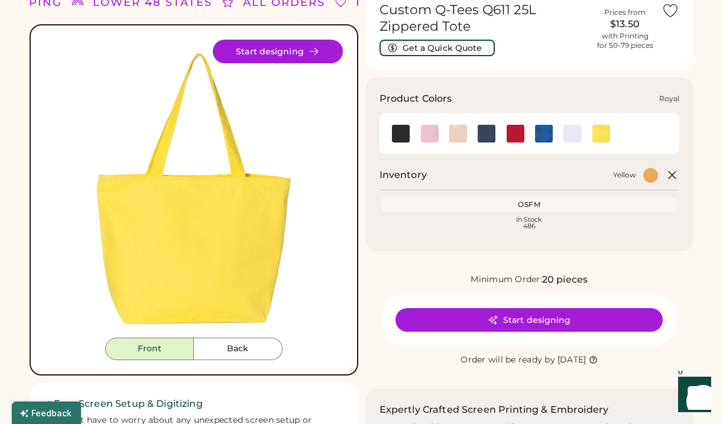
click at [546, 125] on img at bounding box center [544, 134] width 18 height 18
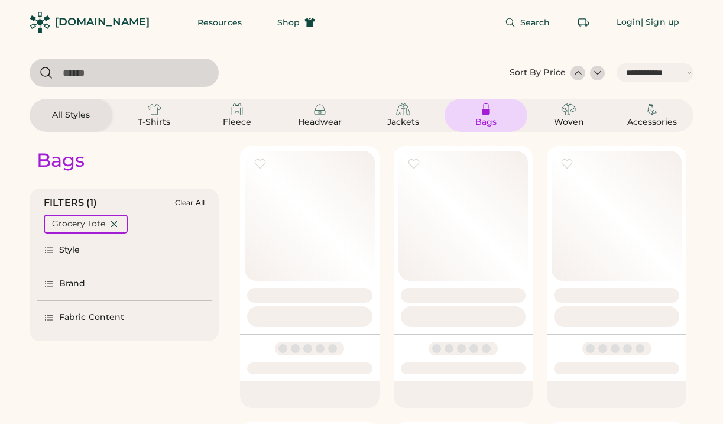
select select "*****"
select select "*"
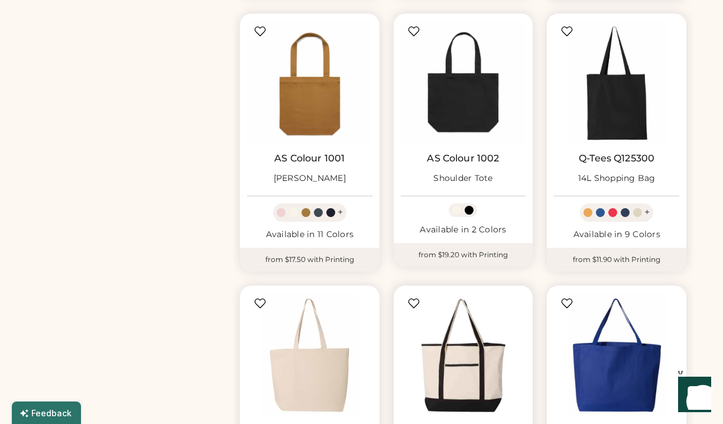
scroll to position [399, 0]
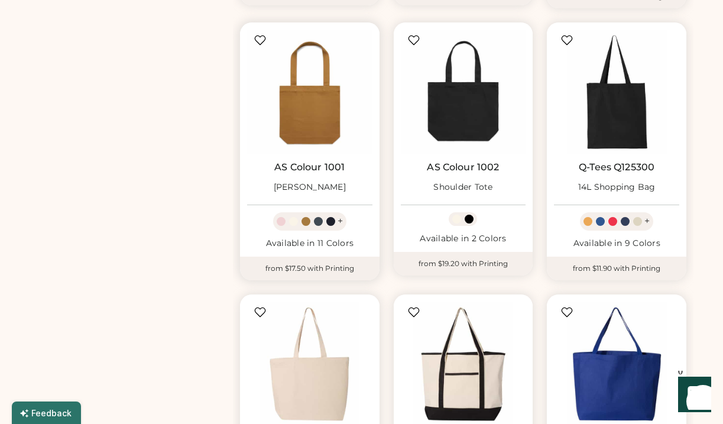
click at [324, 177] on div "[PERSON_NAME]" at bounding box center [310, 187] width 72 height 21
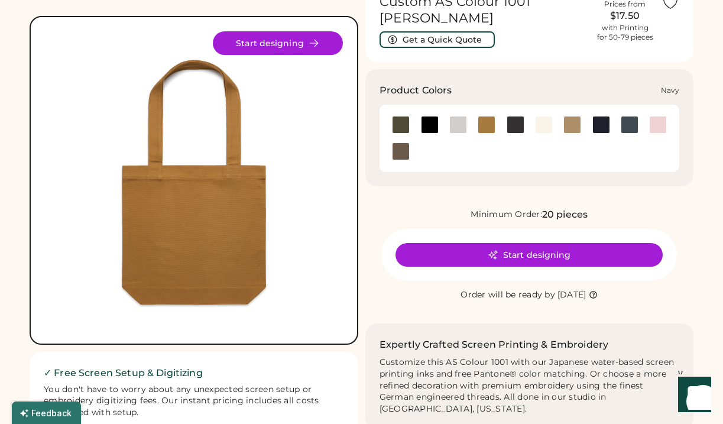
click at [607, 119] on div at bounding box center [602, 125] width 18 height 18
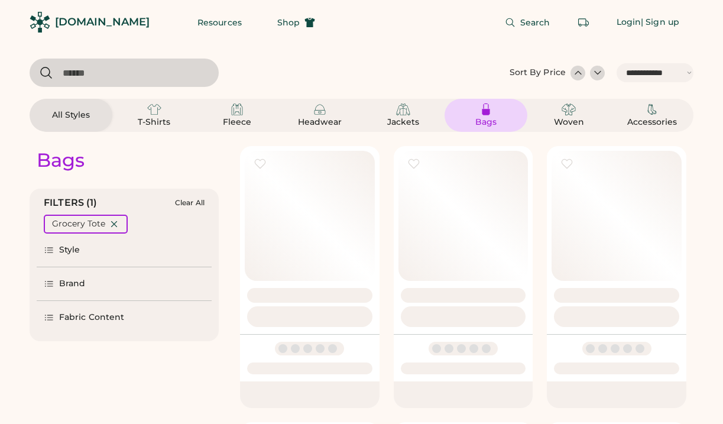
select select "*****"
select select "*"
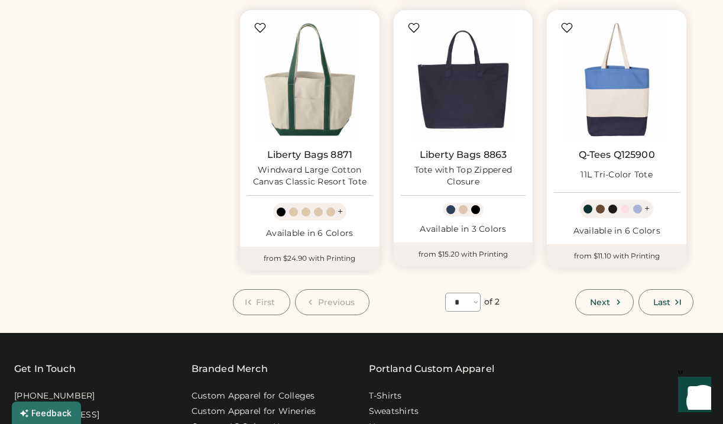
scroll to position [946, 0]
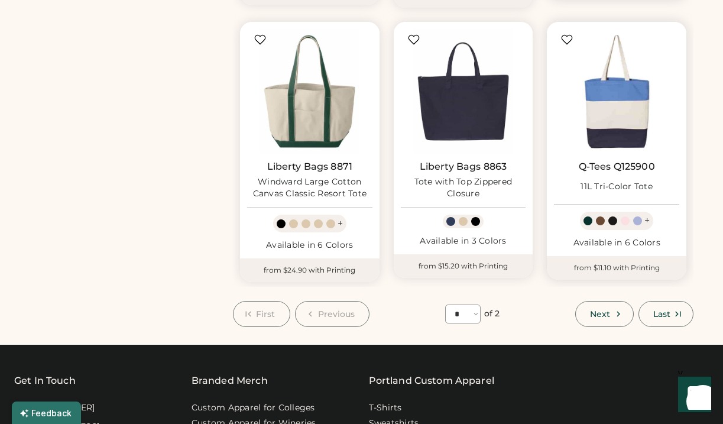
click at [607, 112] on img at bounding box center [616, 91] width 125 height 125
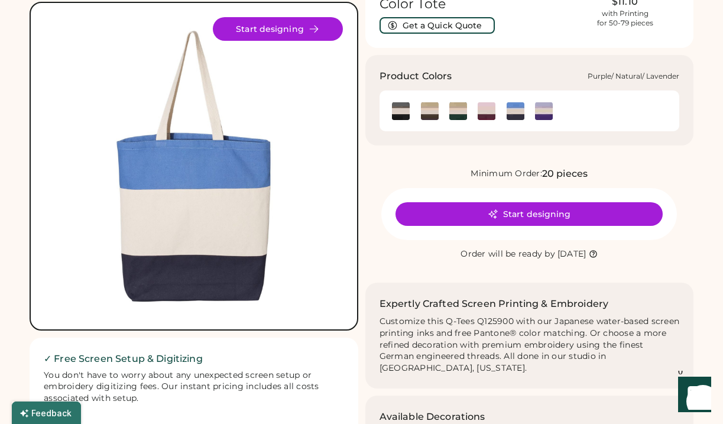
click at [545, 114] on img at bounding box center [544, 111] width 18 height 18
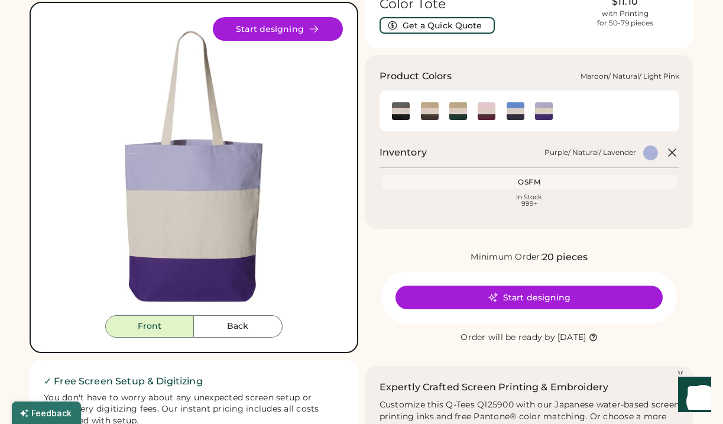
click at [494, 109] on img at bounding box center [487, 111] width 18 height 18
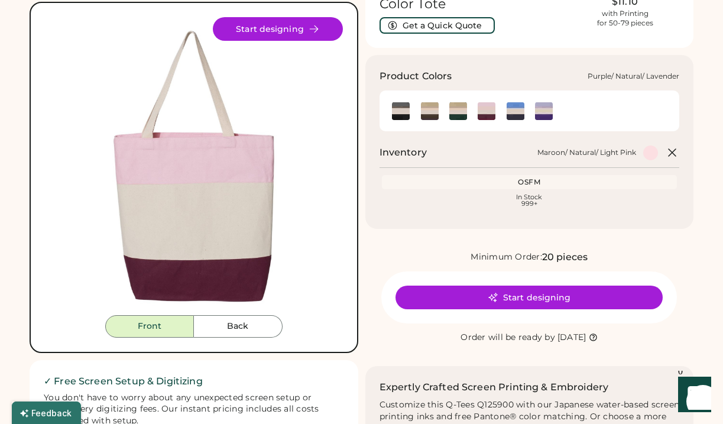
click at [542, 112] on img at bounding box center [544, 111] width 18 height 18
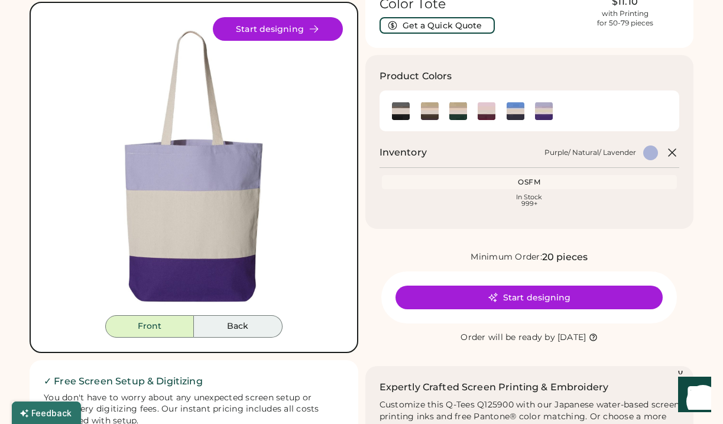
click at [232, 327] on button "Back" at bounding box center [238, 326] width 89 height 22
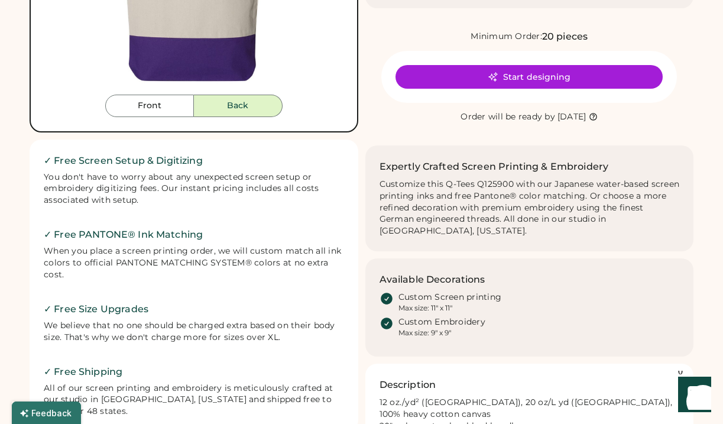
scroll to position [96, 0]
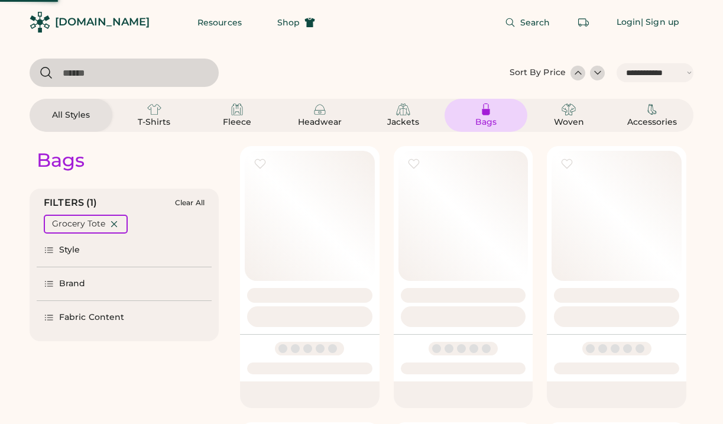
select select "*****"
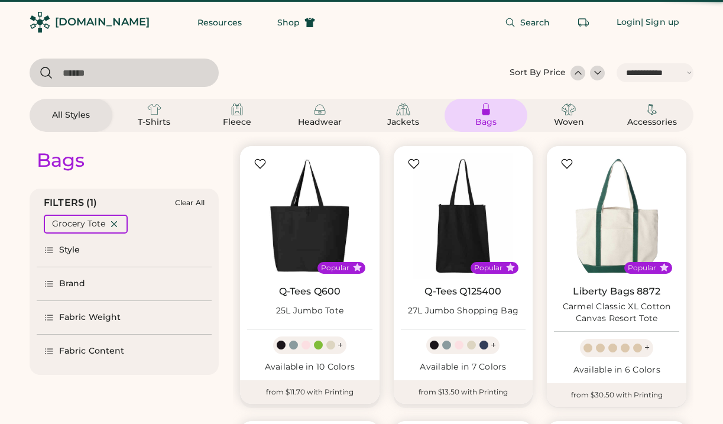
scroll to position [290, 0]
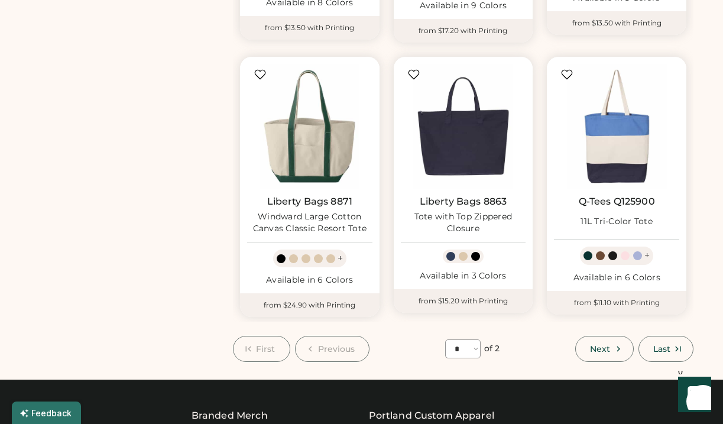
scroll to position [913, 0]
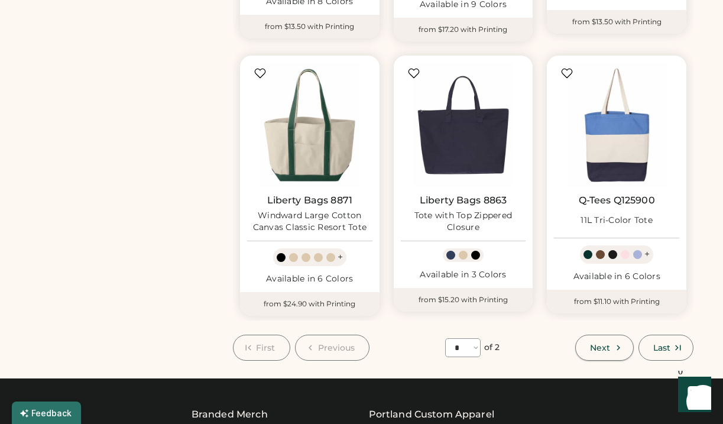
click at [604, 344] on span "Next" at bounding box center [600, 348] width 20 height 8
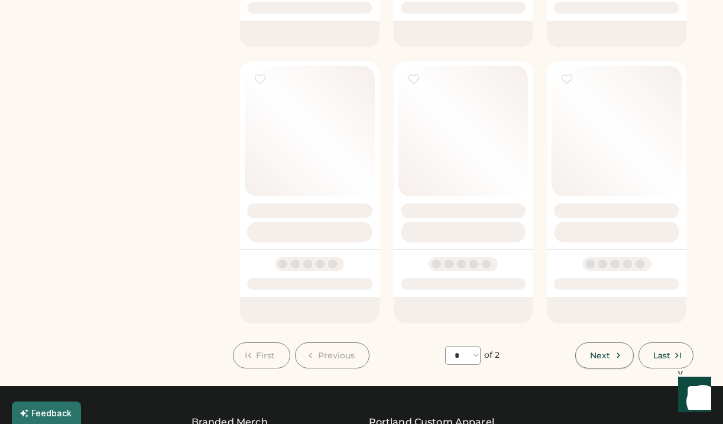
select select "*"
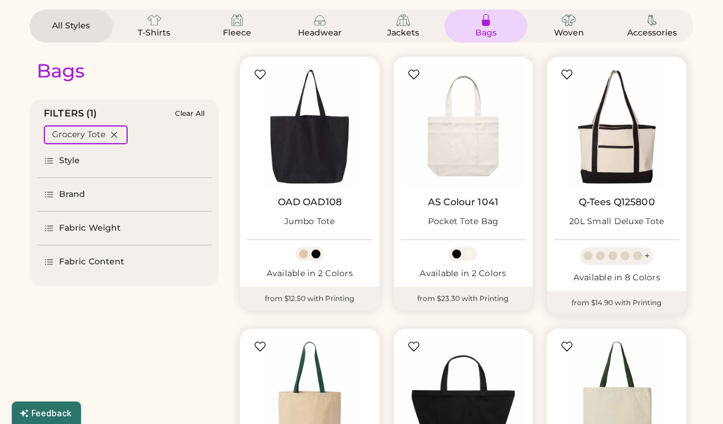
scroll to position [95, 0]
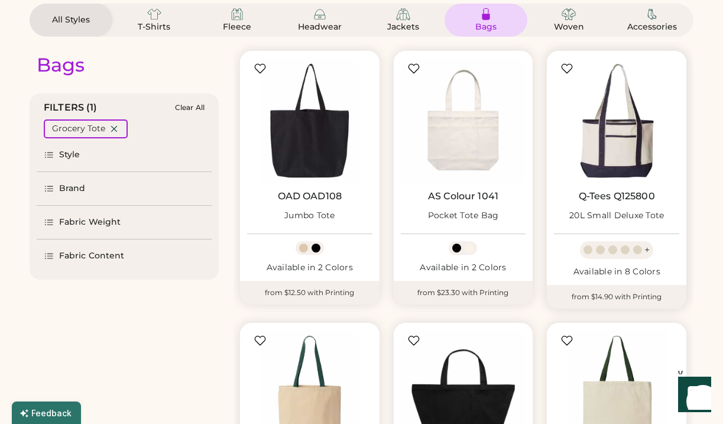
click at [640, 163] on img at bounding box center [616, 120] width 125 height 125
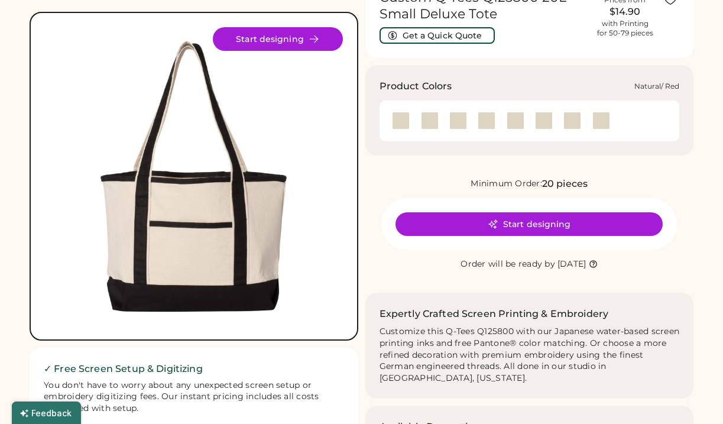
scroll to position [71, 0]
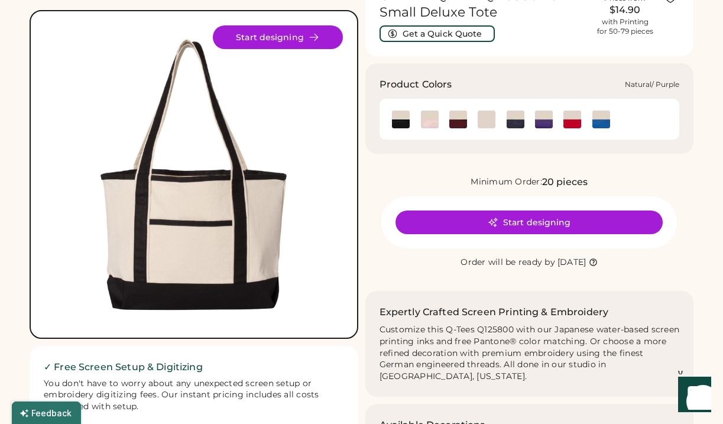
click at [548, 118] on img at bounding box center [544, 120] width 18 height 18
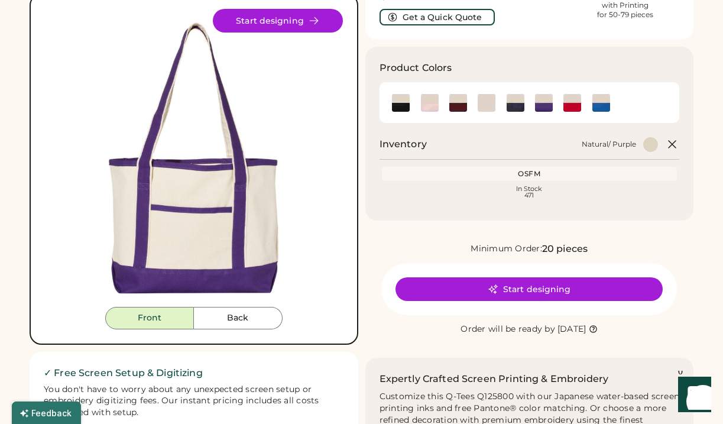
scroll to position [89, 0]
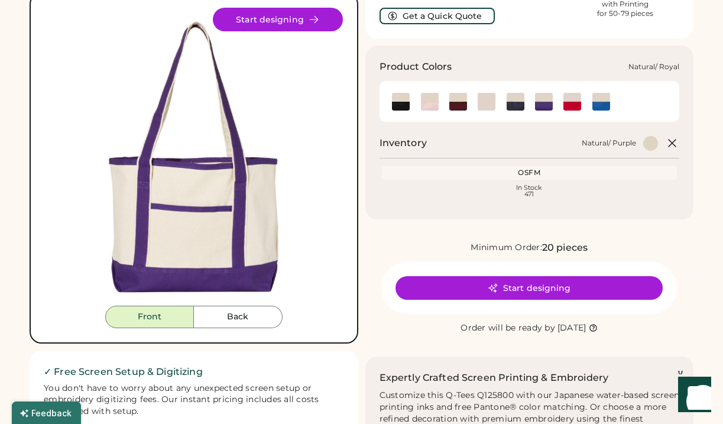
click at [601, 103] on img at bounding box center [602, 102] width 18 height 18
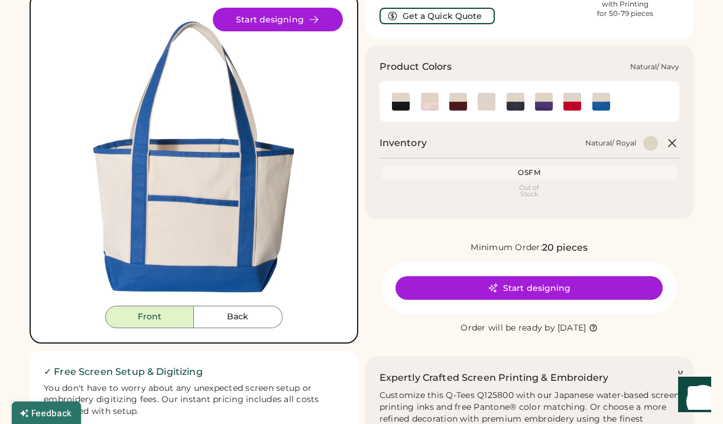
click at [518, 101] on img at bounding box center [516, 102] width 18 height 18
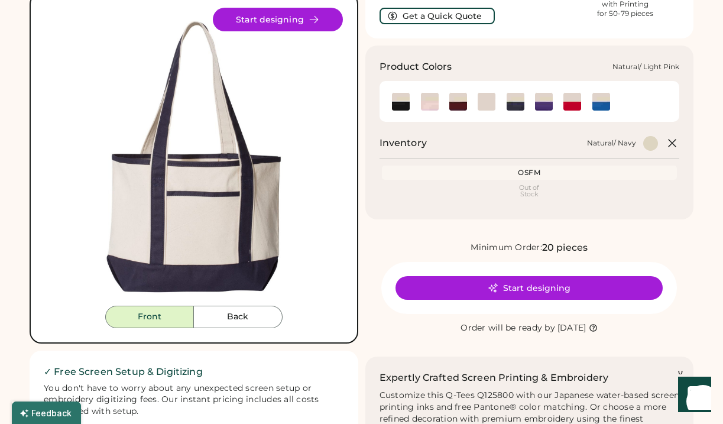
click at [432, 101] on img at bounding box center [430, 102] width 18 height 18
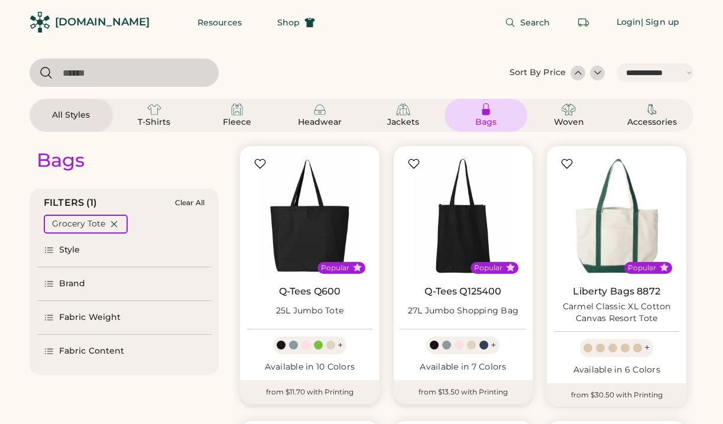
select select "*****"
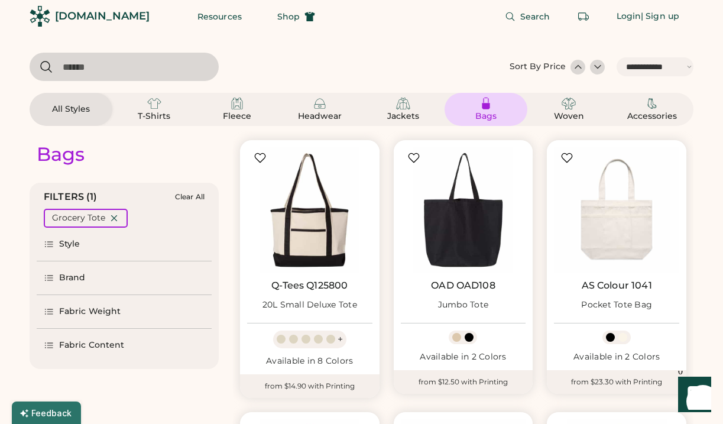
scroll to position [10, 0]
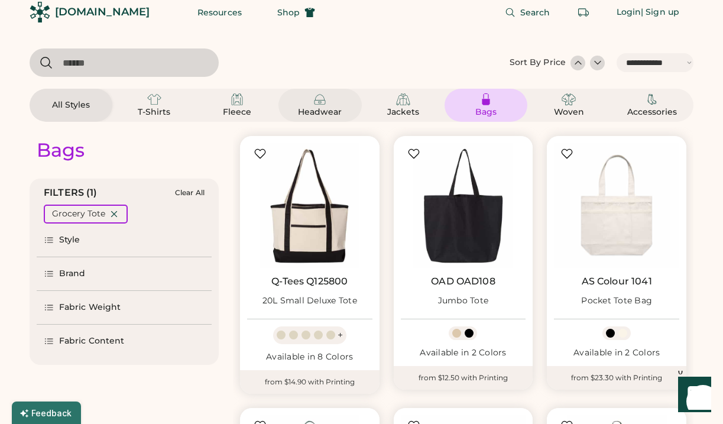
click at [322, 100] on img at bounding box center [320, 99] width 14 height 14
select select "*"
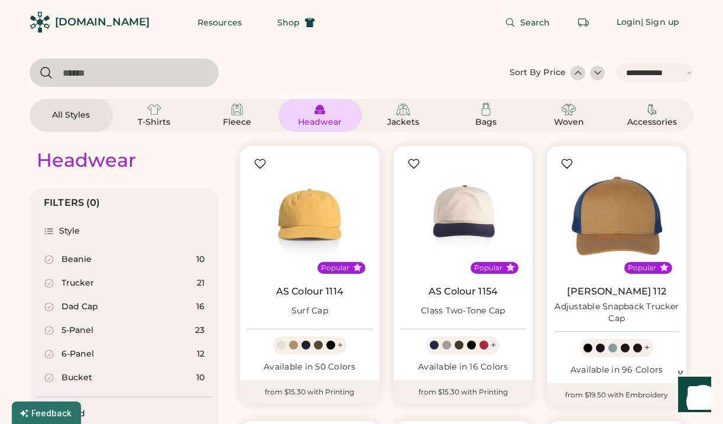
click at [385, 72] on div at bounding box center [266, 73] width 473 height 28
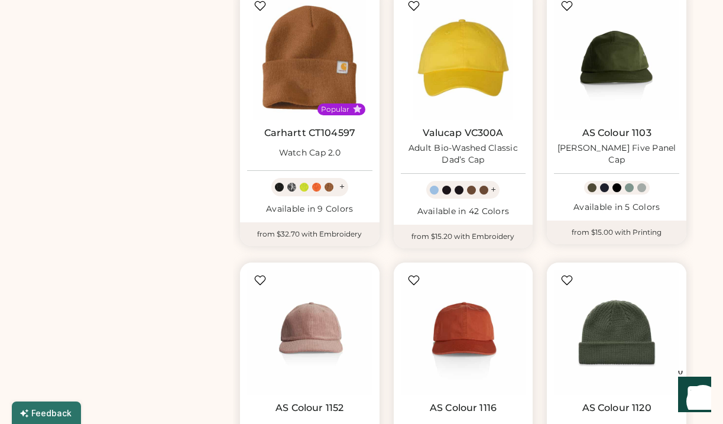
scroll to position [709, 0]
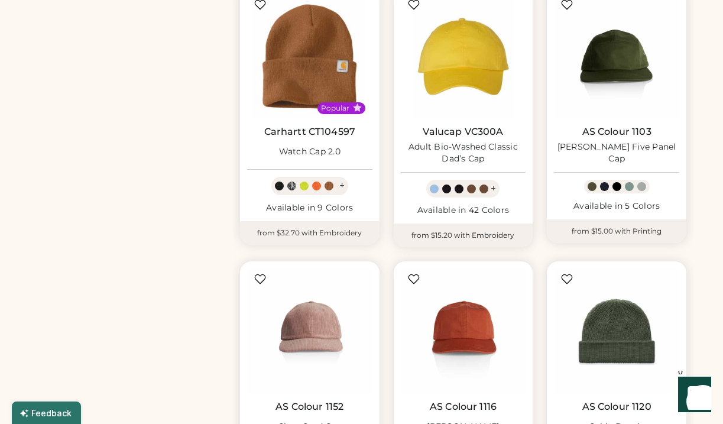
select select "*****"
select select "*"
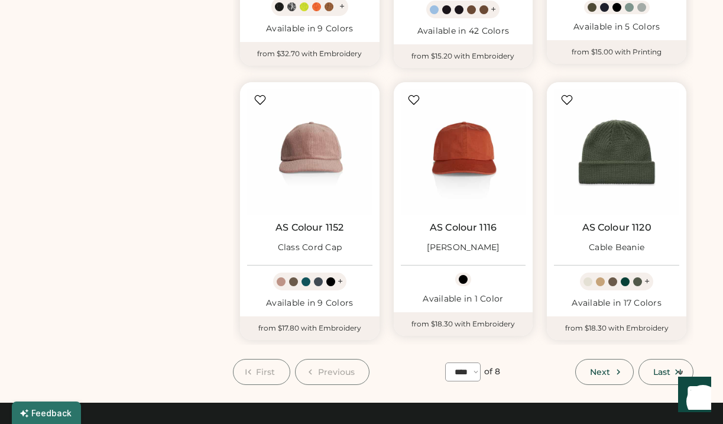
scroll to position [889, 0]
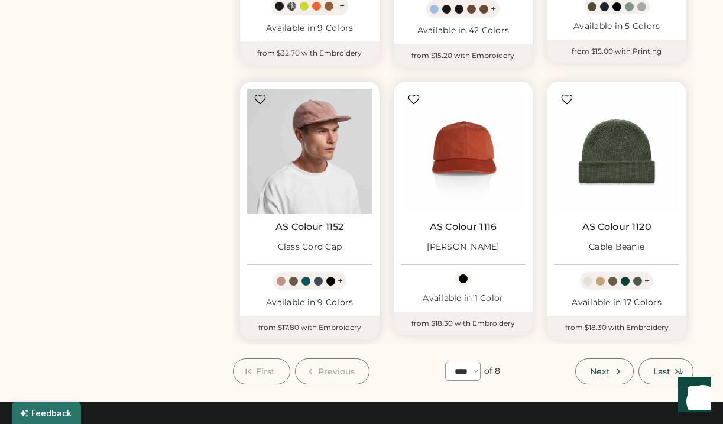
click at [315, 130] on img at bounding box center [309, 151] width 125 height 125
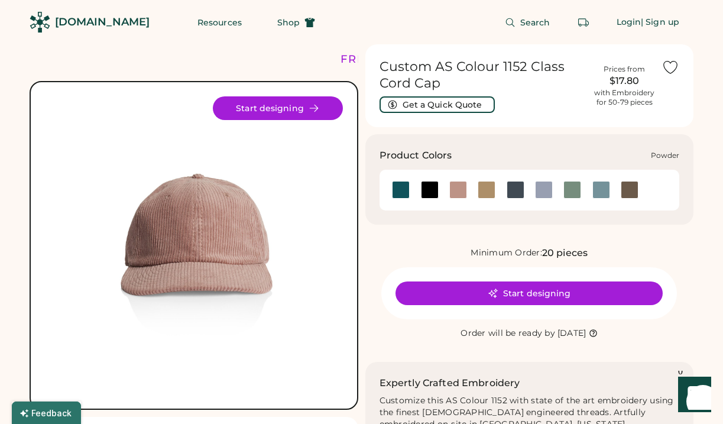
click at [545, 192] on div at bounding box center [544, 190] width 18 height 18
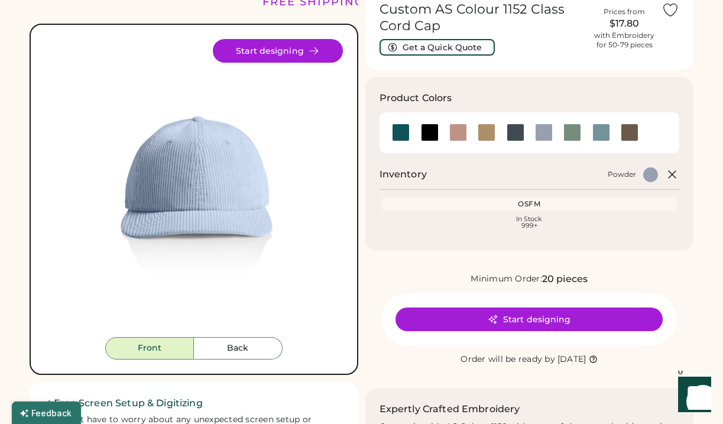
scroll to position [85, 0]
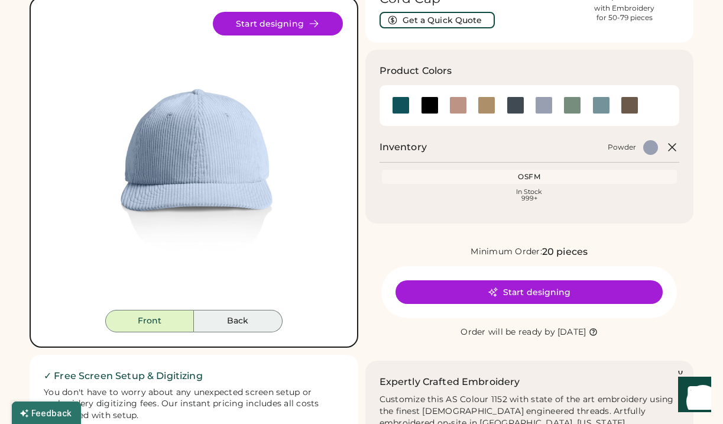
click at [243, 321] on button "Back" at bounding box center [238, 321] width 89 height 22
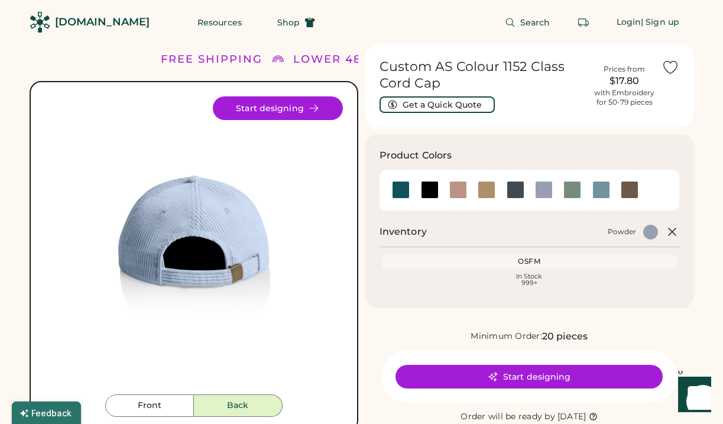
scroll to position [0, 0]
click at [147, 399] on button "Front" at bounding box center [149, 406] width 89 height 22
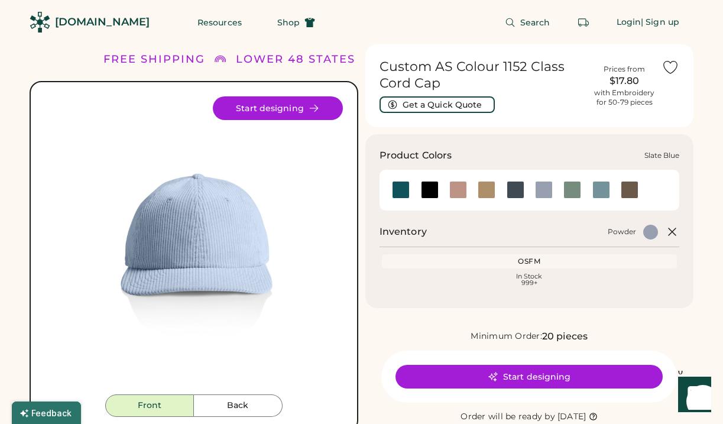
click at [604, 187] on div at bounding box center [602, 190] width 18 height 18
